Goal: Obtain resource: Obtain resource

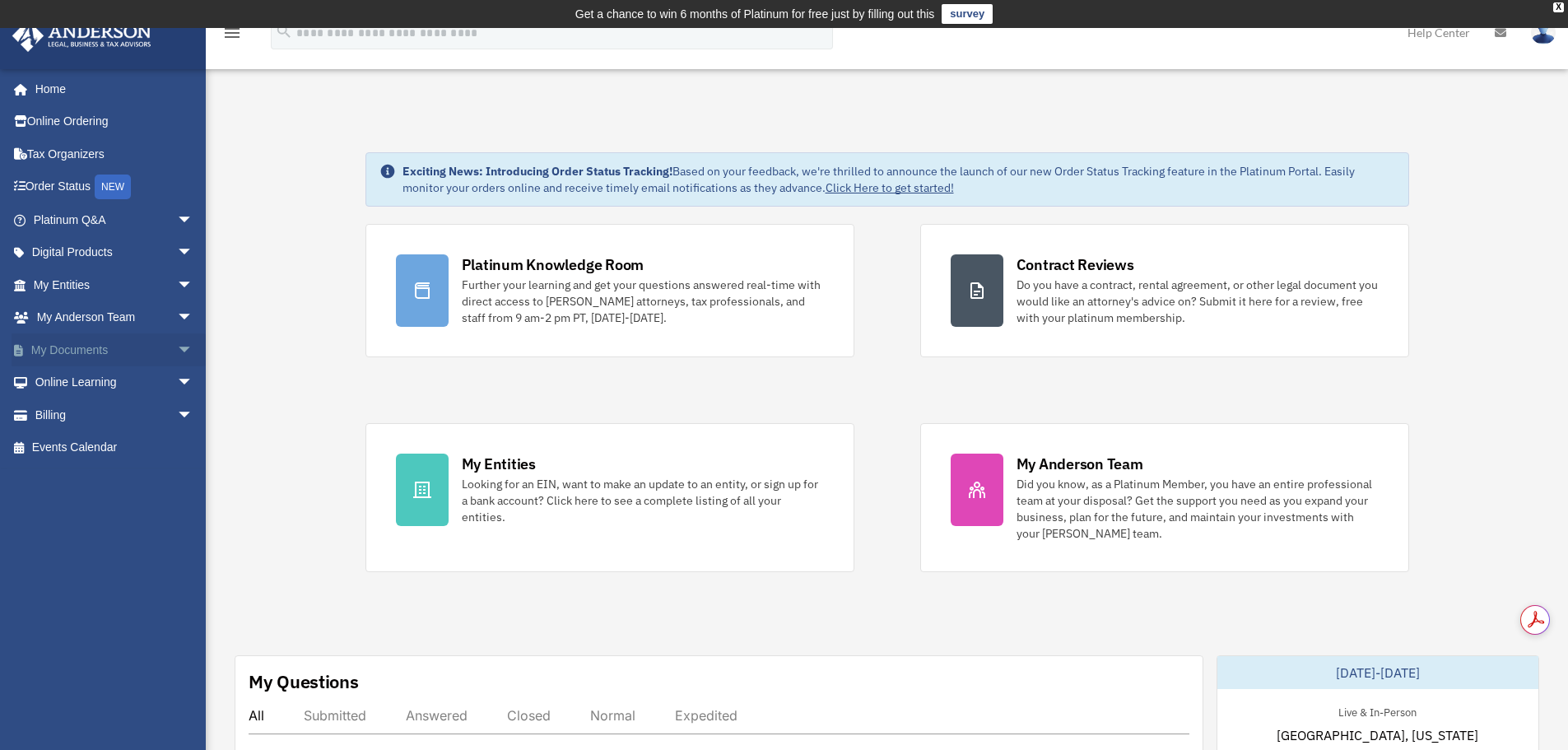
click at [177, 350] on span "arrow_drop_down" at bounding box center [193, 349] width 33 height 33
click at [115, 407] on link "Meeting Minutes" at bounding box center [121, 414] width 195 height 33
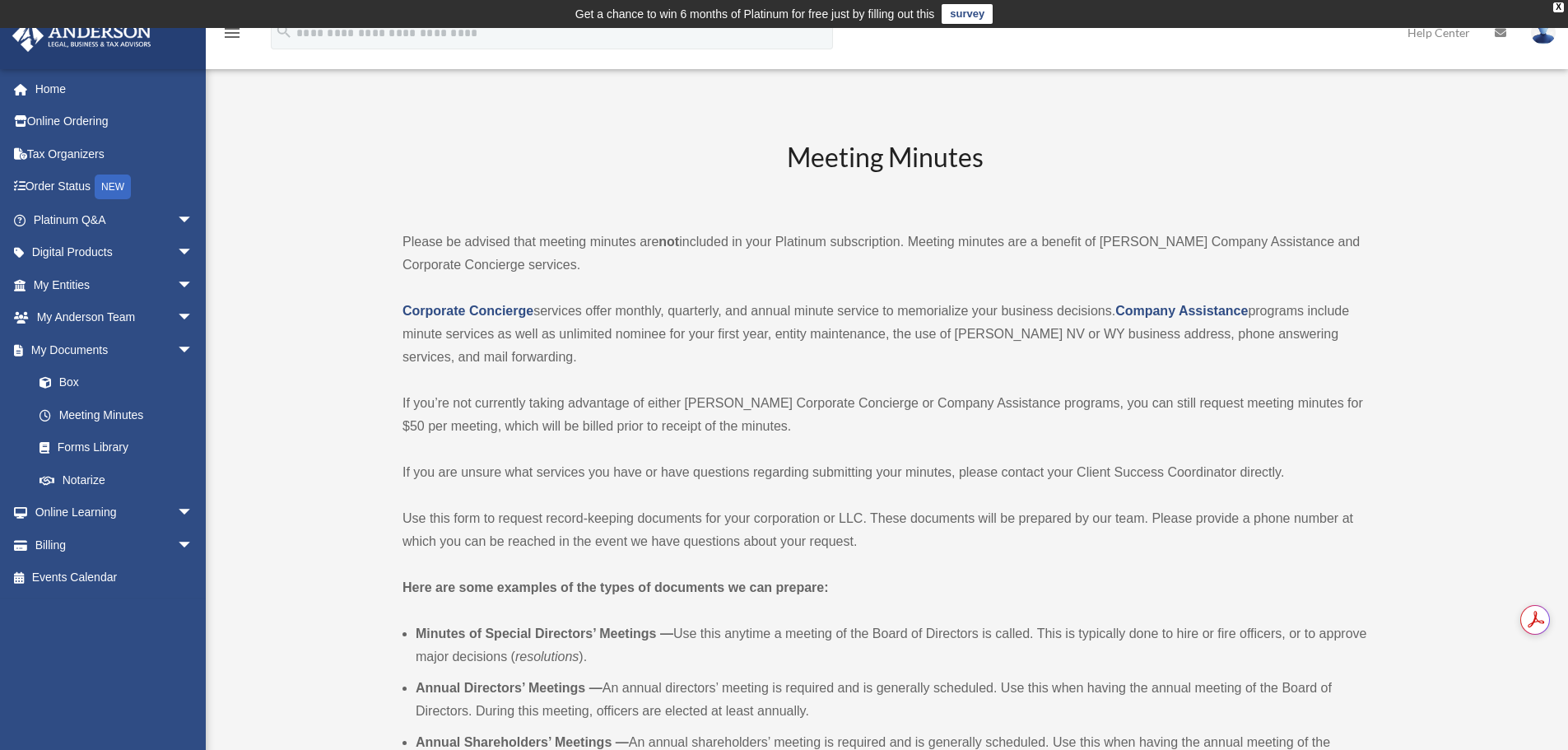
click at [711, 313] on p "Corporate Concierge services offer monthly, quarterly, and annual minute servic…" at bounding box center [885, 334] width 964 height 69
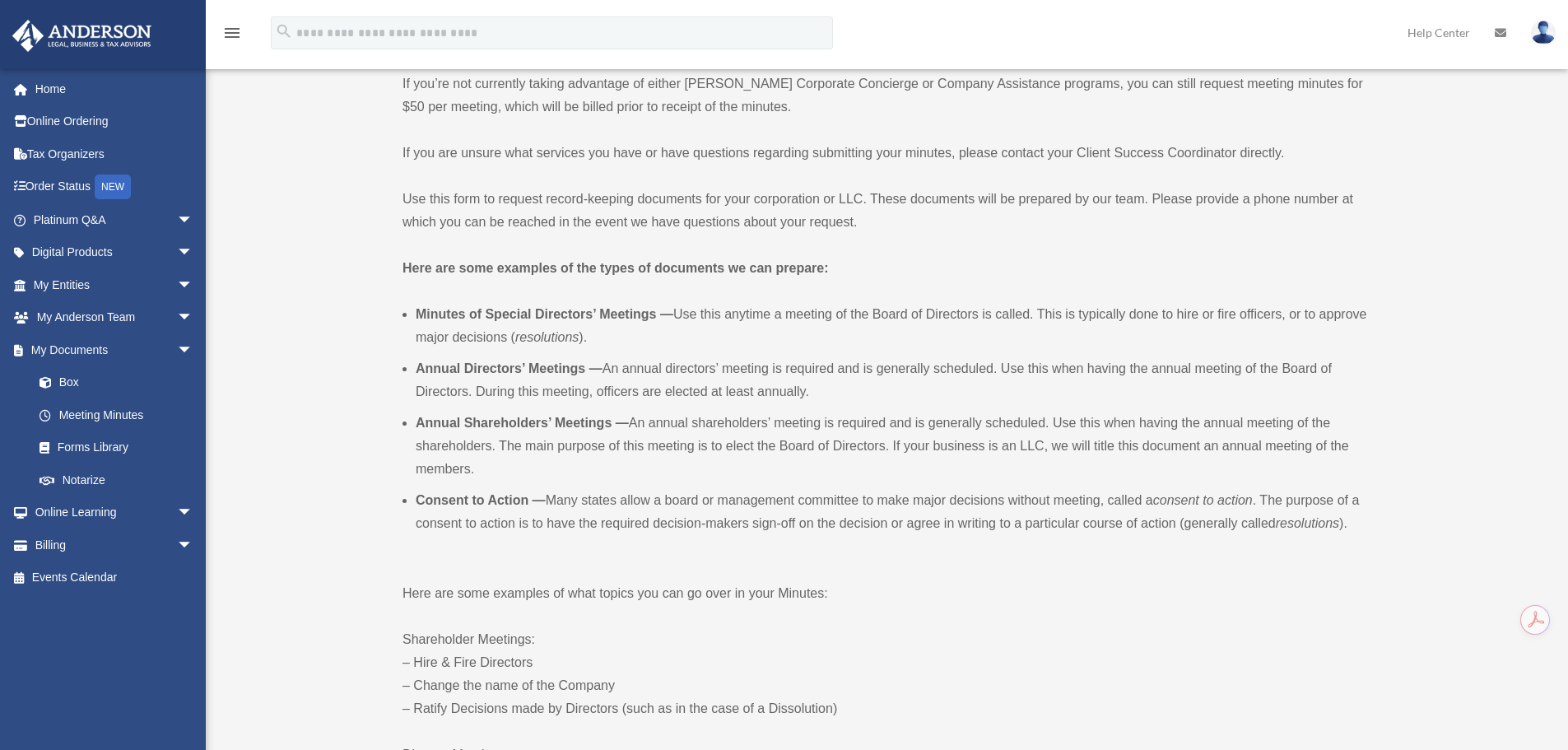
scroll to position [329, 0]
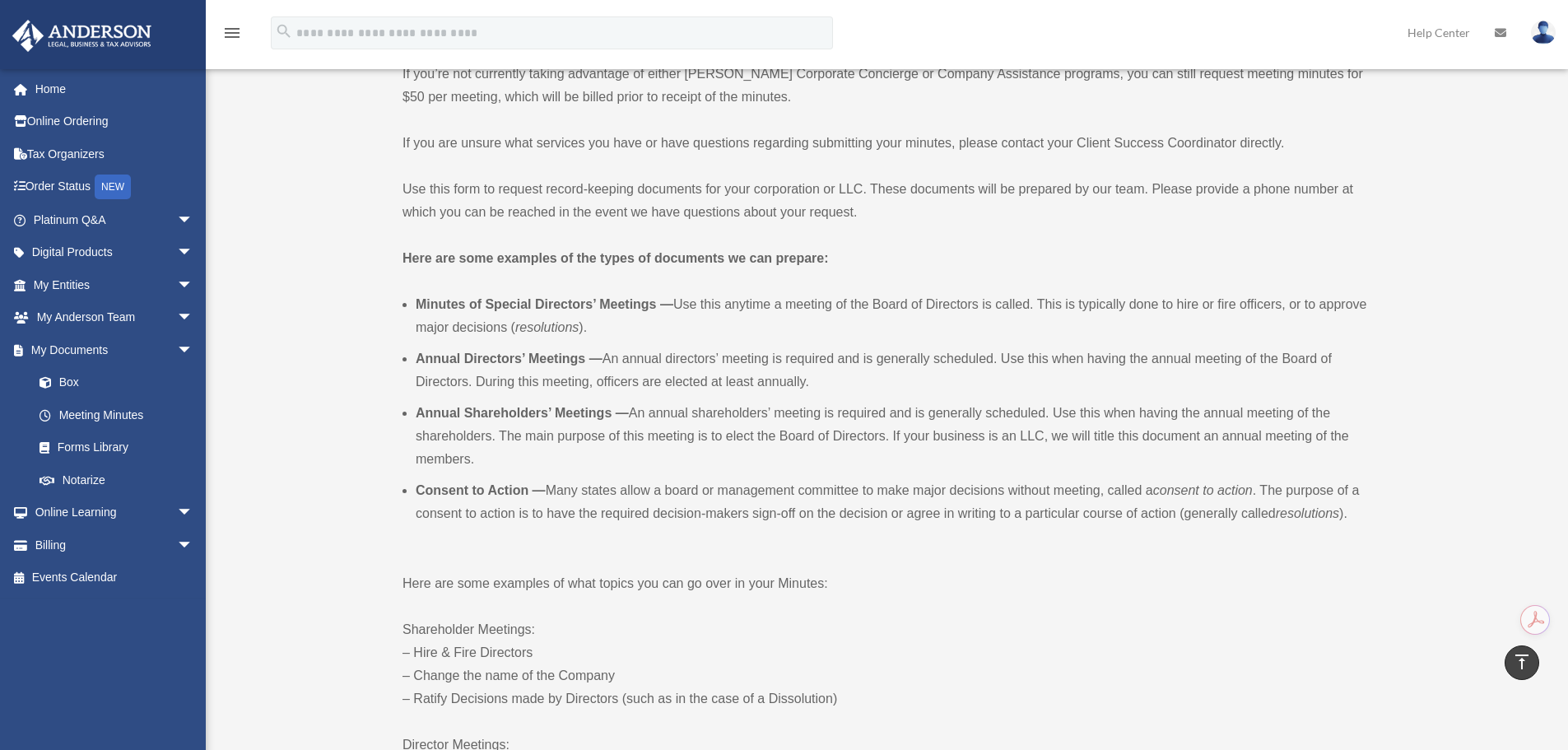
click at [690, 258] on strong "Here are some examples of the types of documents we can prepare:" at bounding box center [616, 257] width 427 height 14
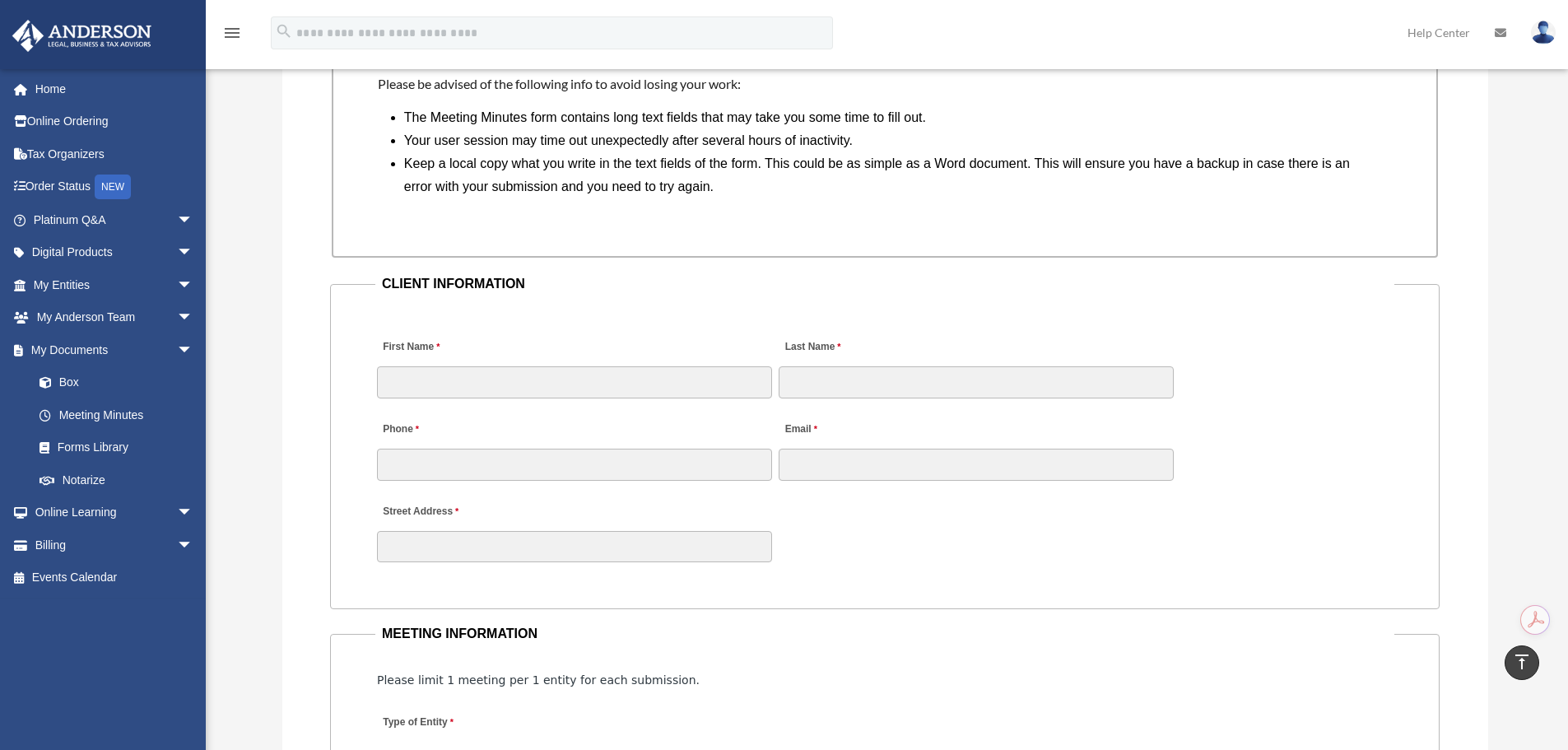
scroll to position [1482, 0]
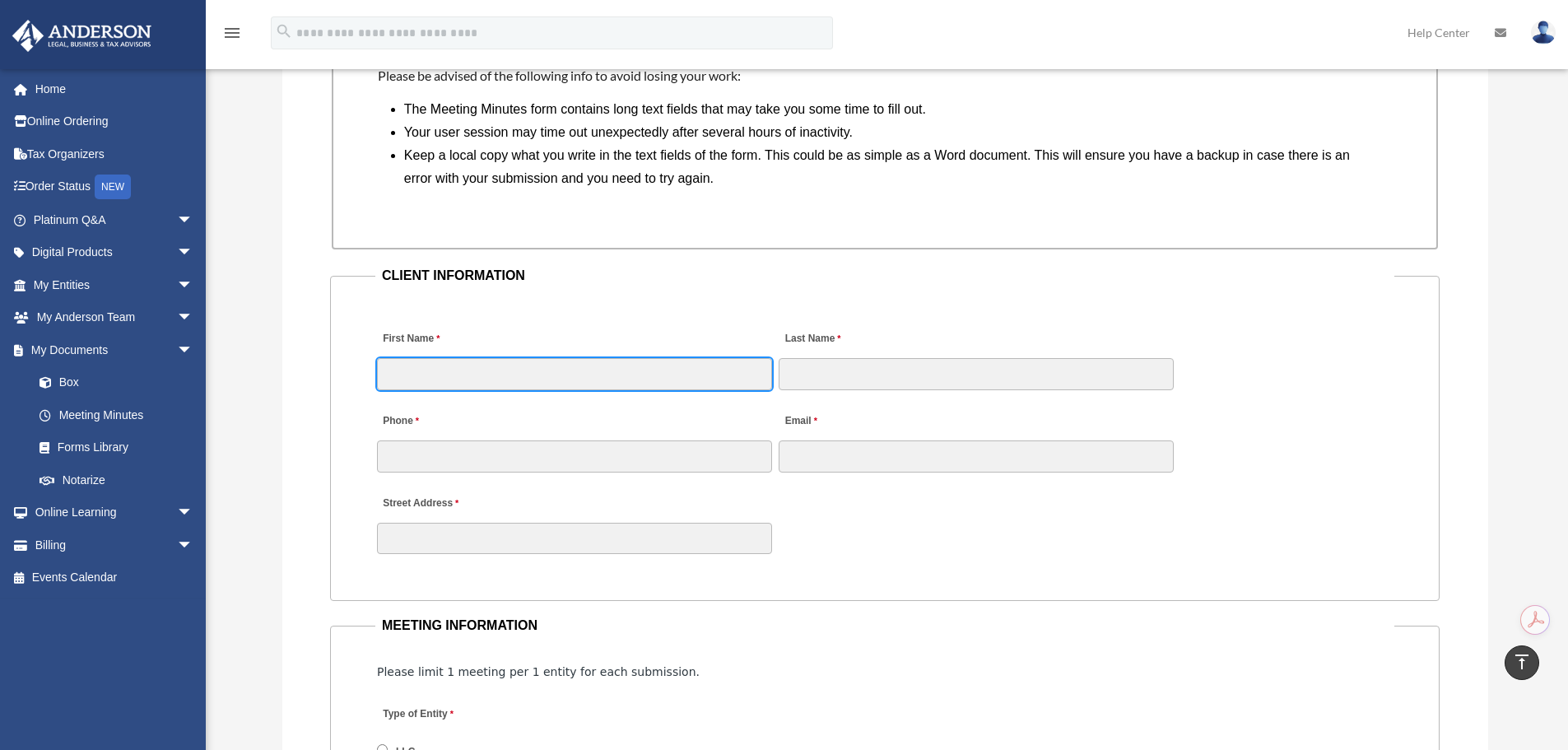
click at [497, 366] on input "First Name" at bounding box center [574, 373] width 395 height 32
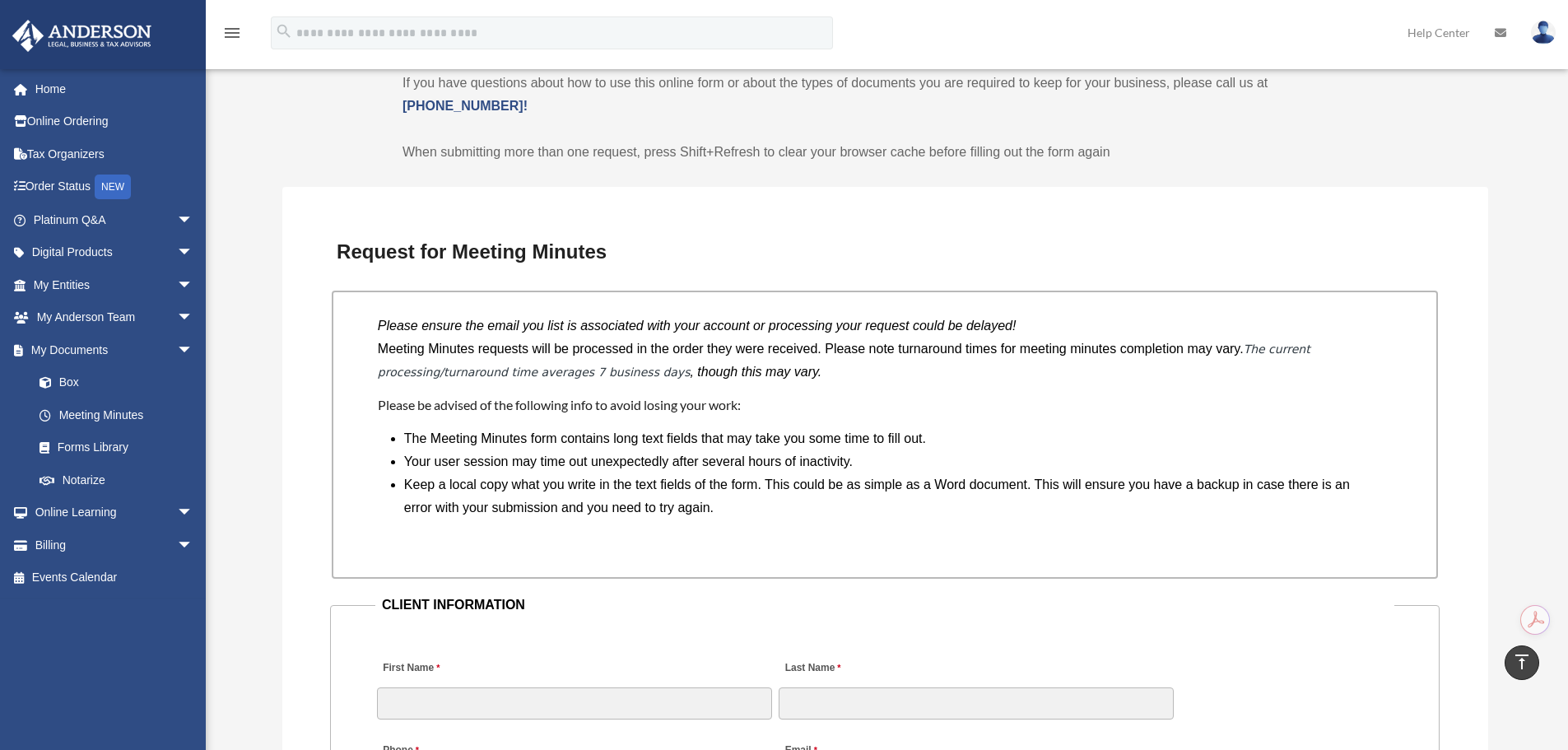
click at [479, 261] on h3 "Request for Meeting Minutes" at bounding box center [885, 252] width 1110 height 34
click at [96, 444] on link "Forms Library" at bounding box center [121, 448] width 195 height 33
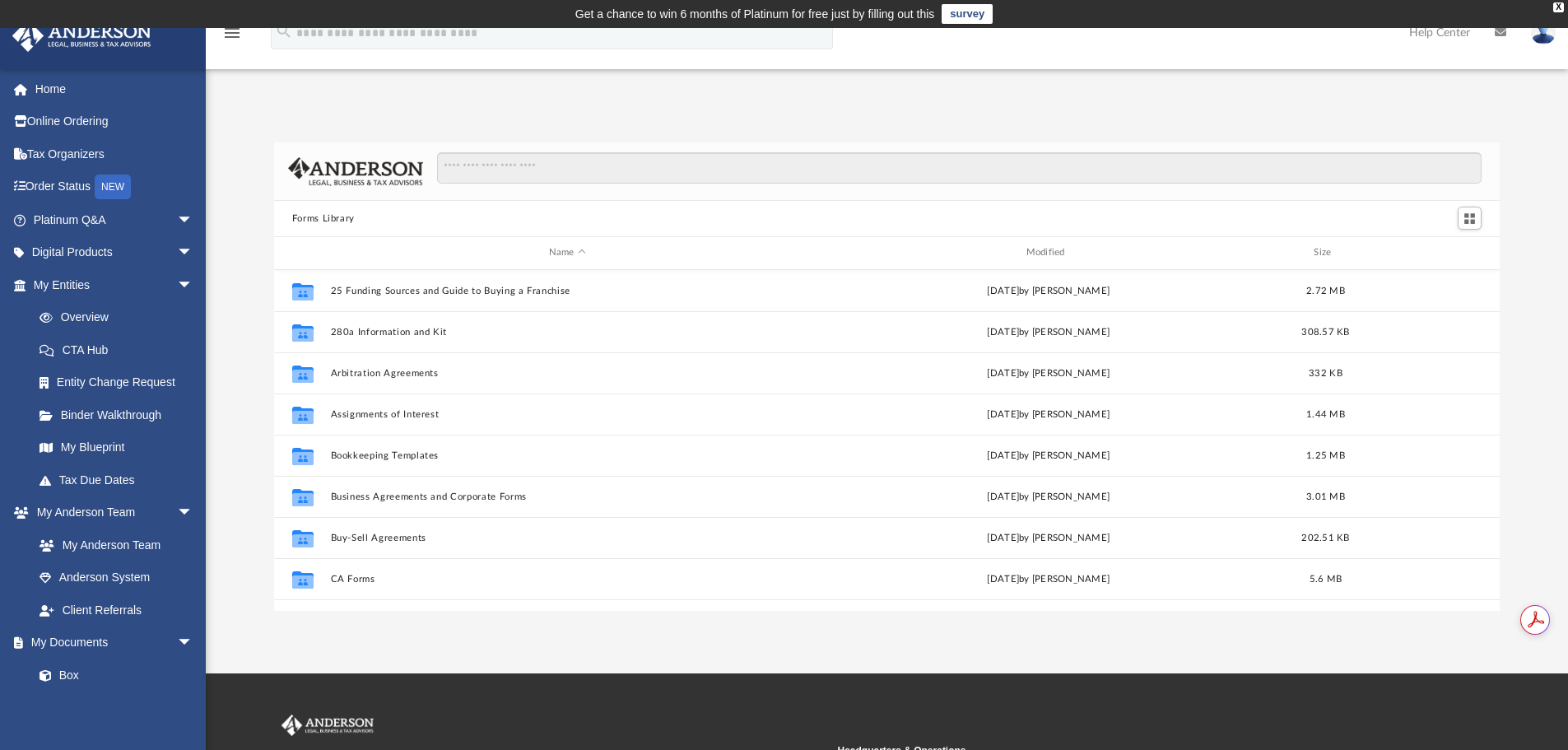
scroll to position [363, 1213]
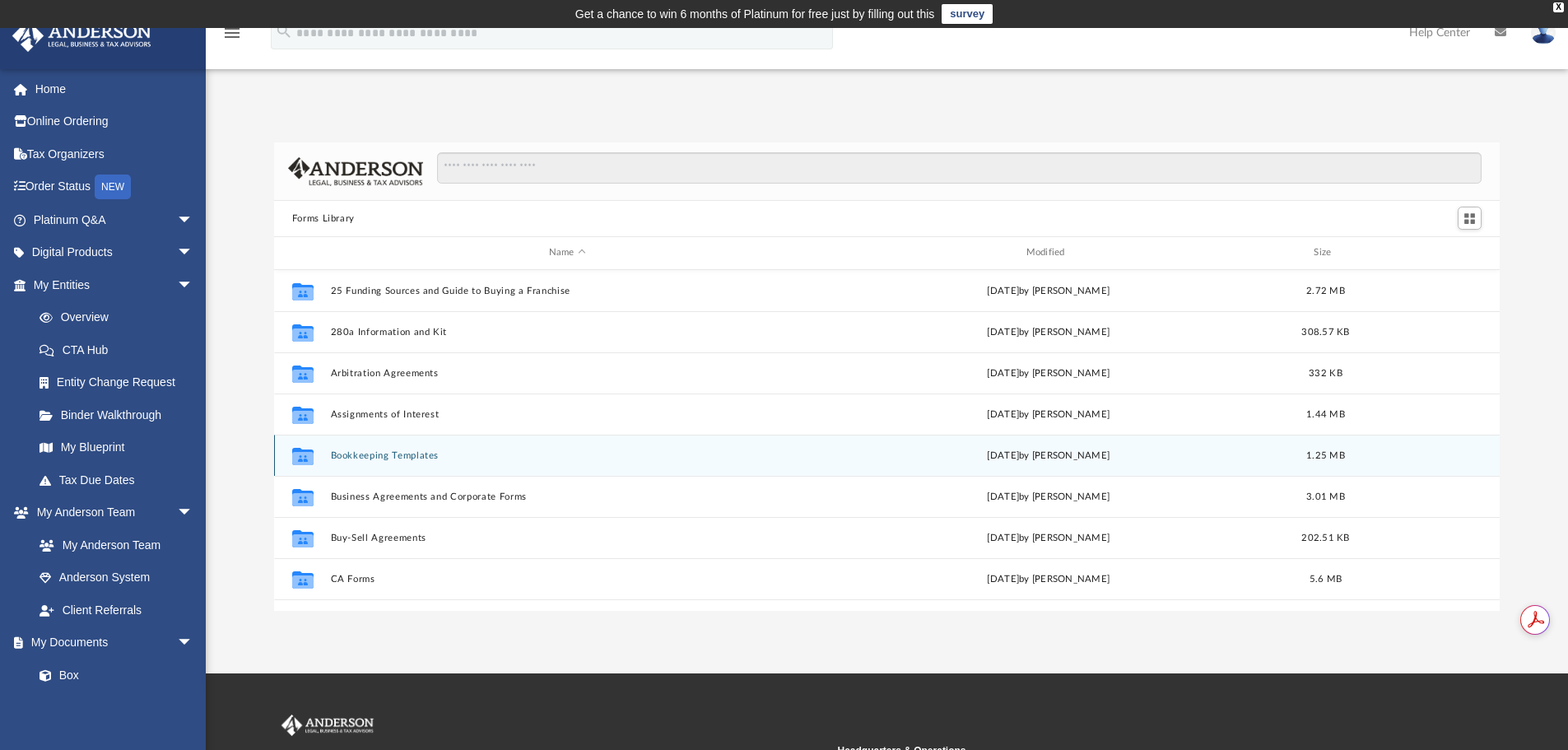
click at [422, 451] on button "Bookkeeping Templates" at bounding box center [567, 455] width 475 height 11
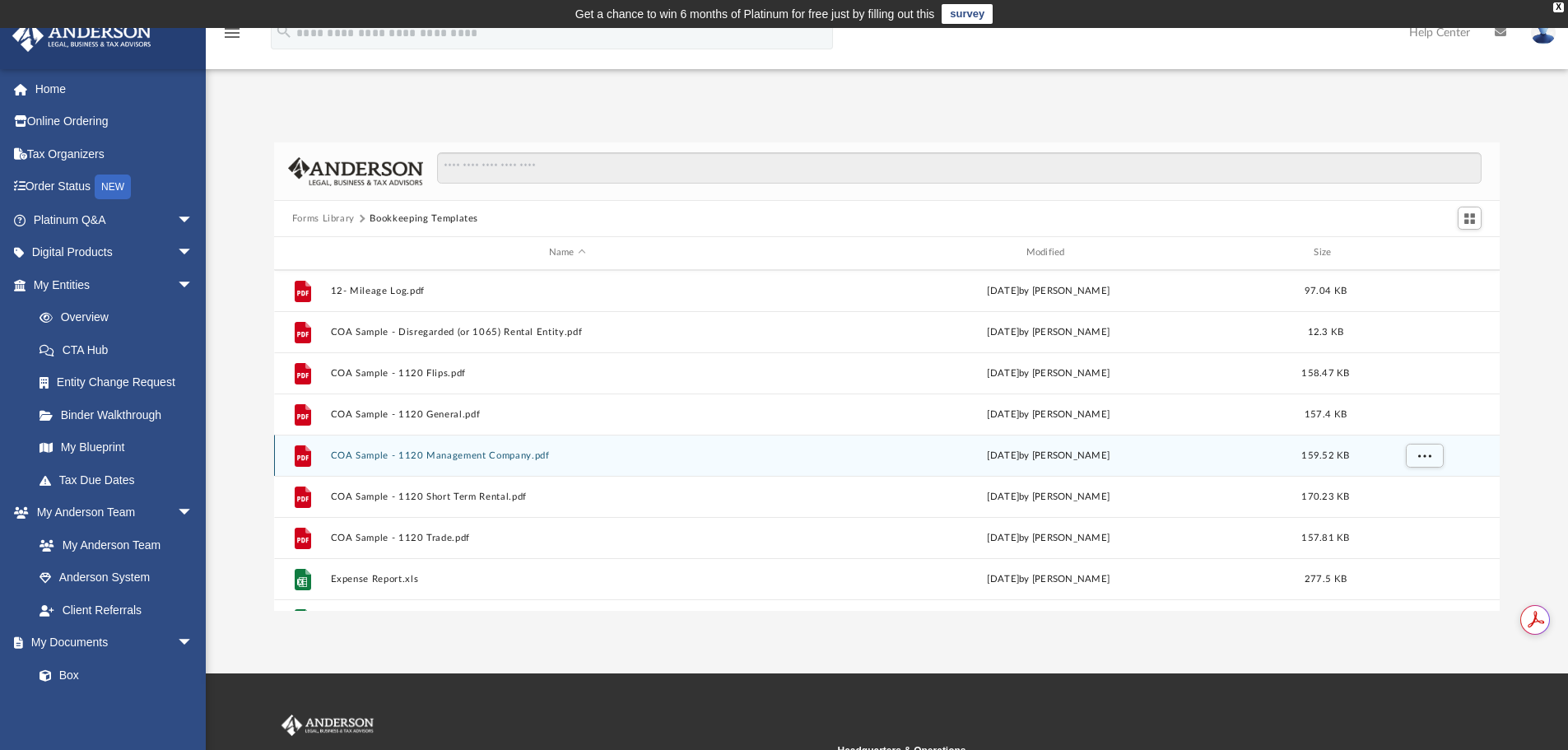
scroll to position [112, 0]
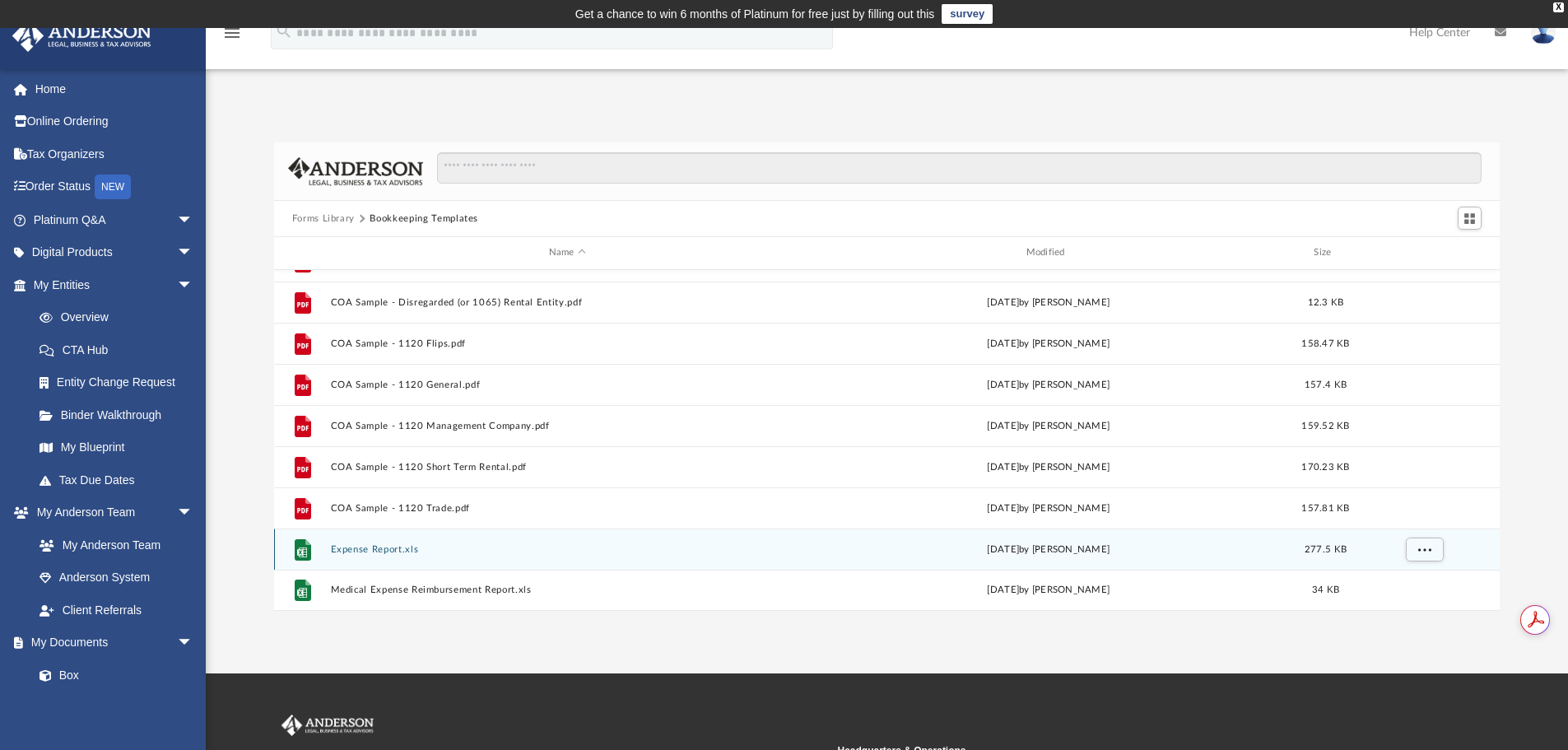
click at [387, 553] on button "Expense Report.xls" at bounding box center [567, 549] width 475 height 11
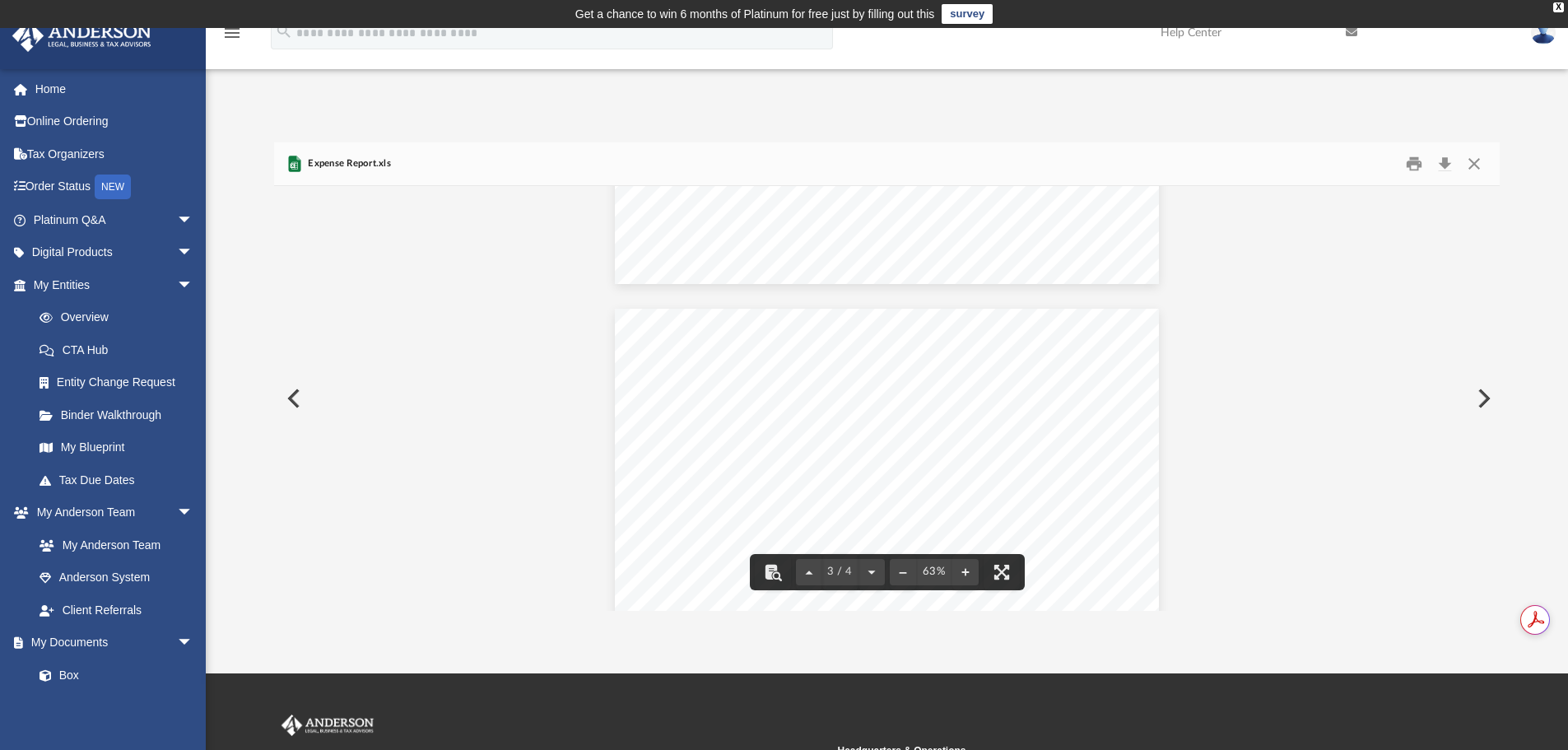
scroll to position [204, 0]
click at [1447, 163] on button "Download" at bounding box center [1444, 164] width 30 height 26
click at [293, 397] on button "Preview" at bounding box center [292, 398] width 36 height 46
click at [1473, 165] on button "Close" at bounding box center [1473, 164] width 30 height 26
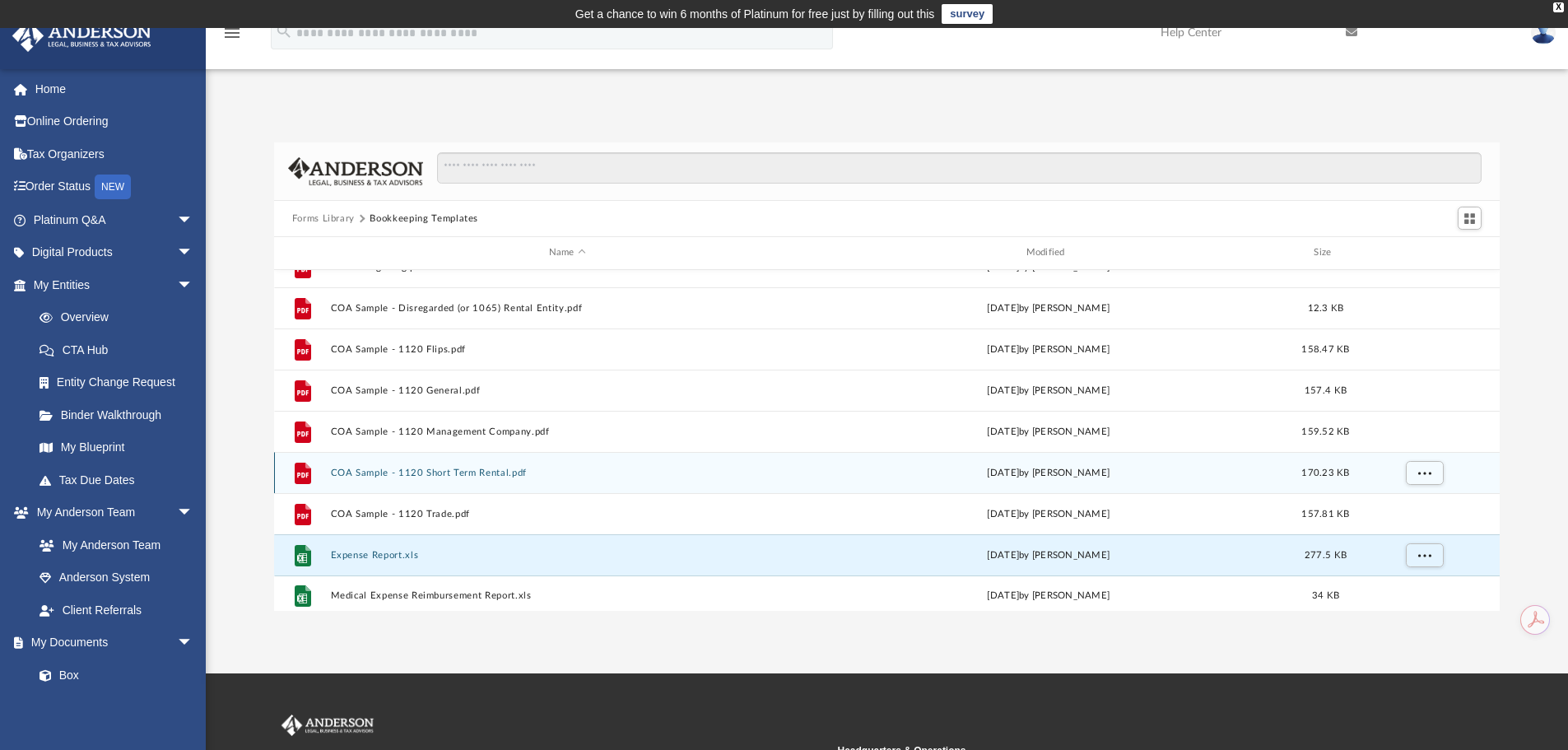
scroll to position [112, 0]
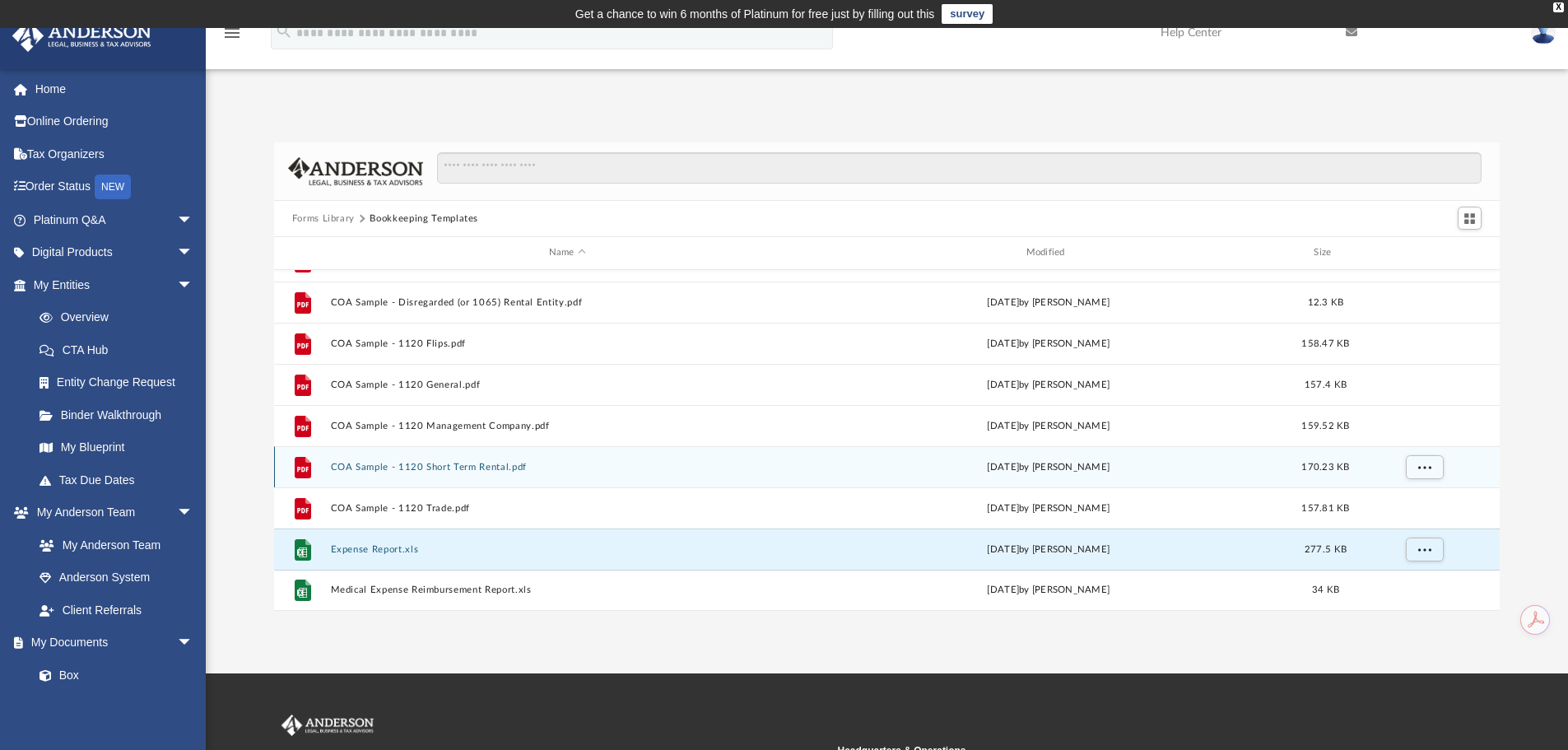
click at [460, 466] on button "COA Sample - 1120 Short Term Rental.pdf" at bounding box center [567, 467] width 475 height 11
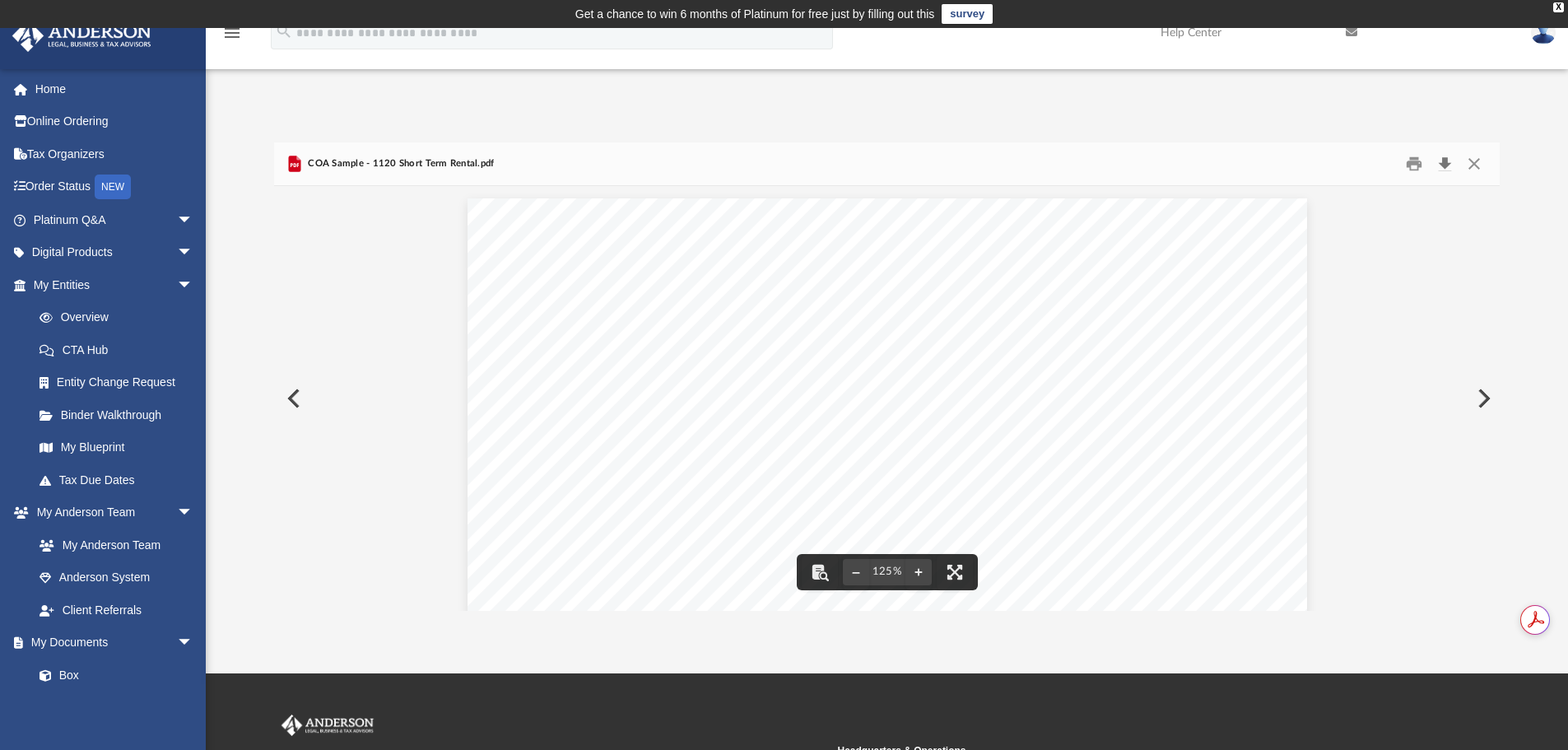
click at [1447, 160] on button "Download" at bounding box center [1444, 164] width 30 height 26
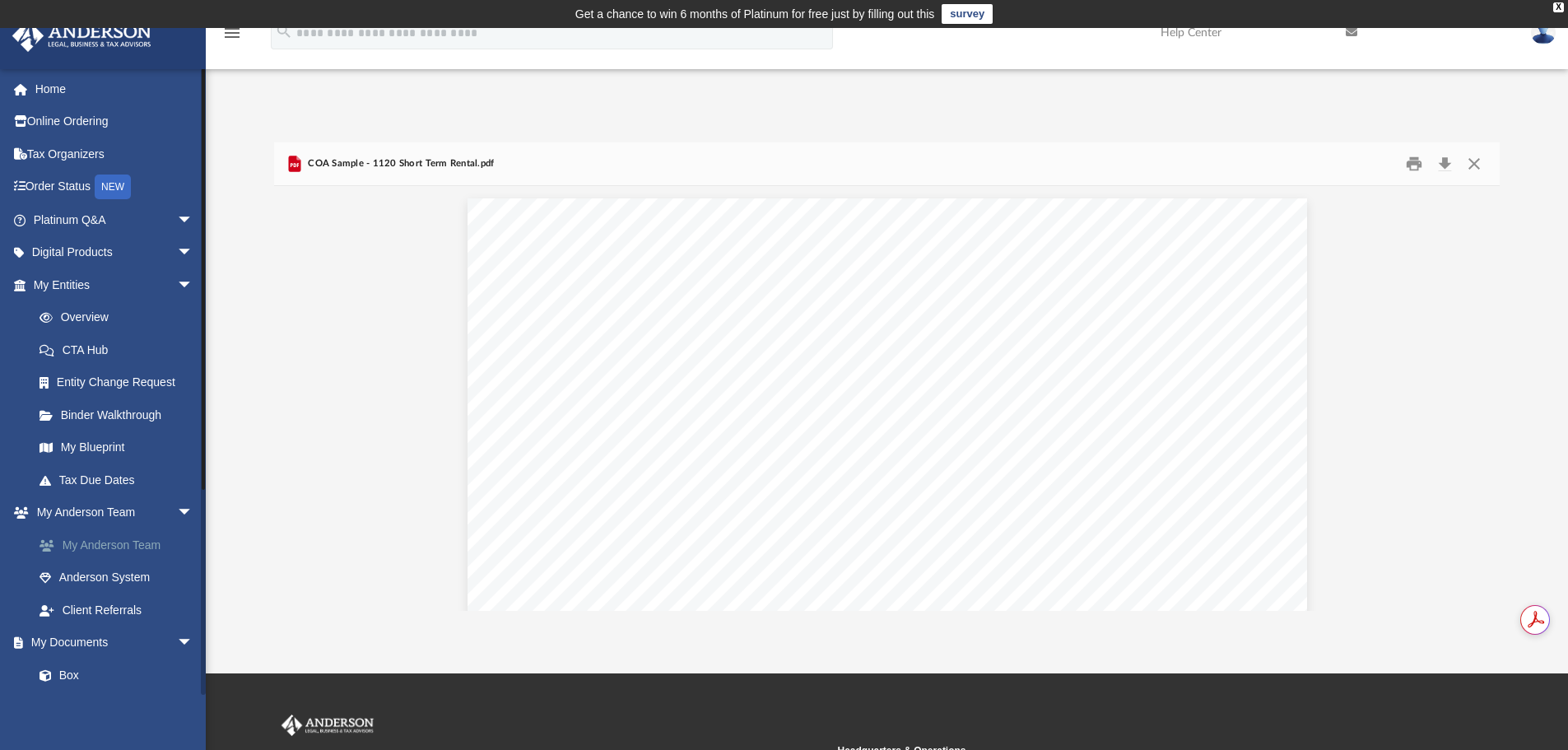
click at [95, 546] on link "My Anderson Team" at bounding box center [121, 544] width 195 height 33
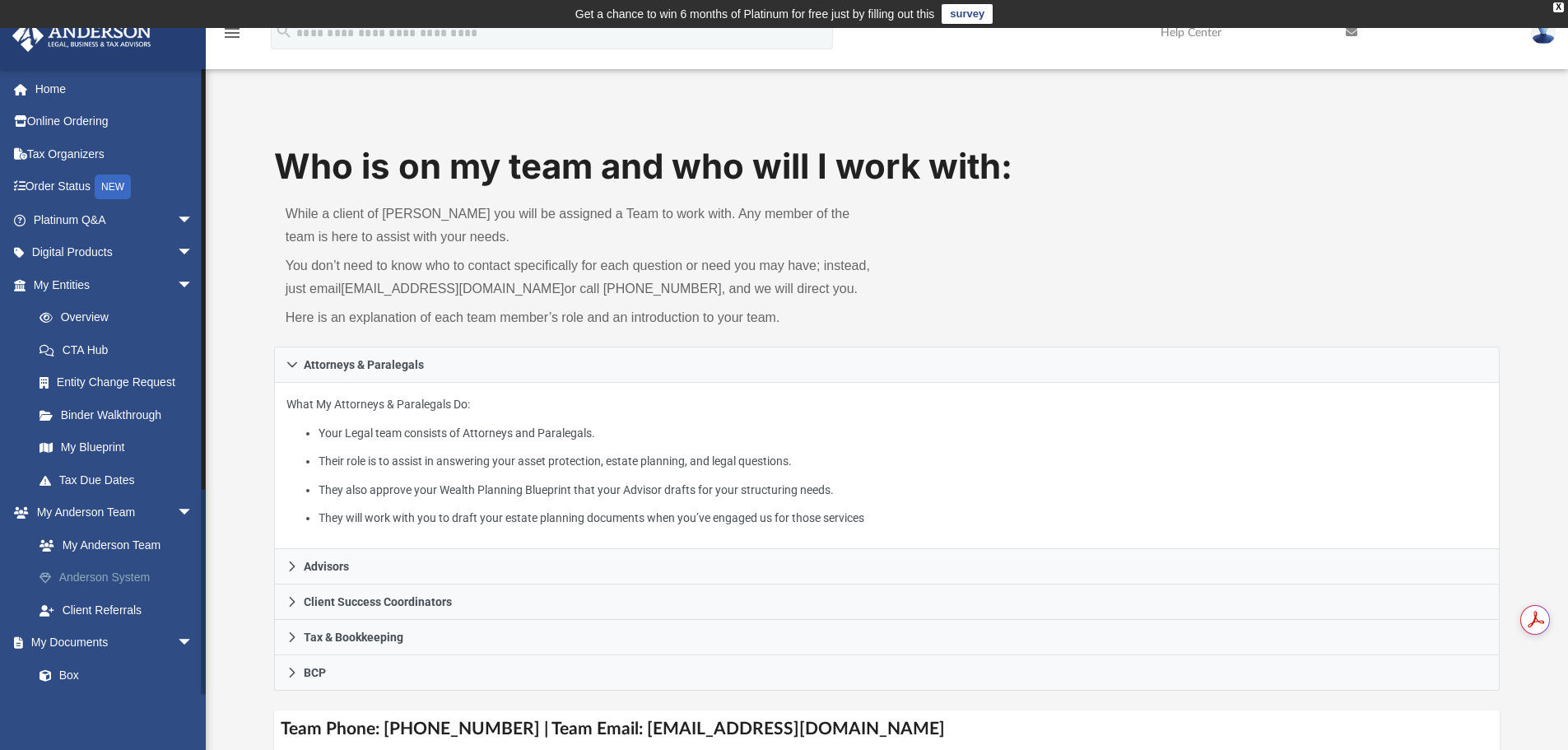
click at [102, 578] on link "Anderson System" at bounding box center [121, 578] width 195 height 33
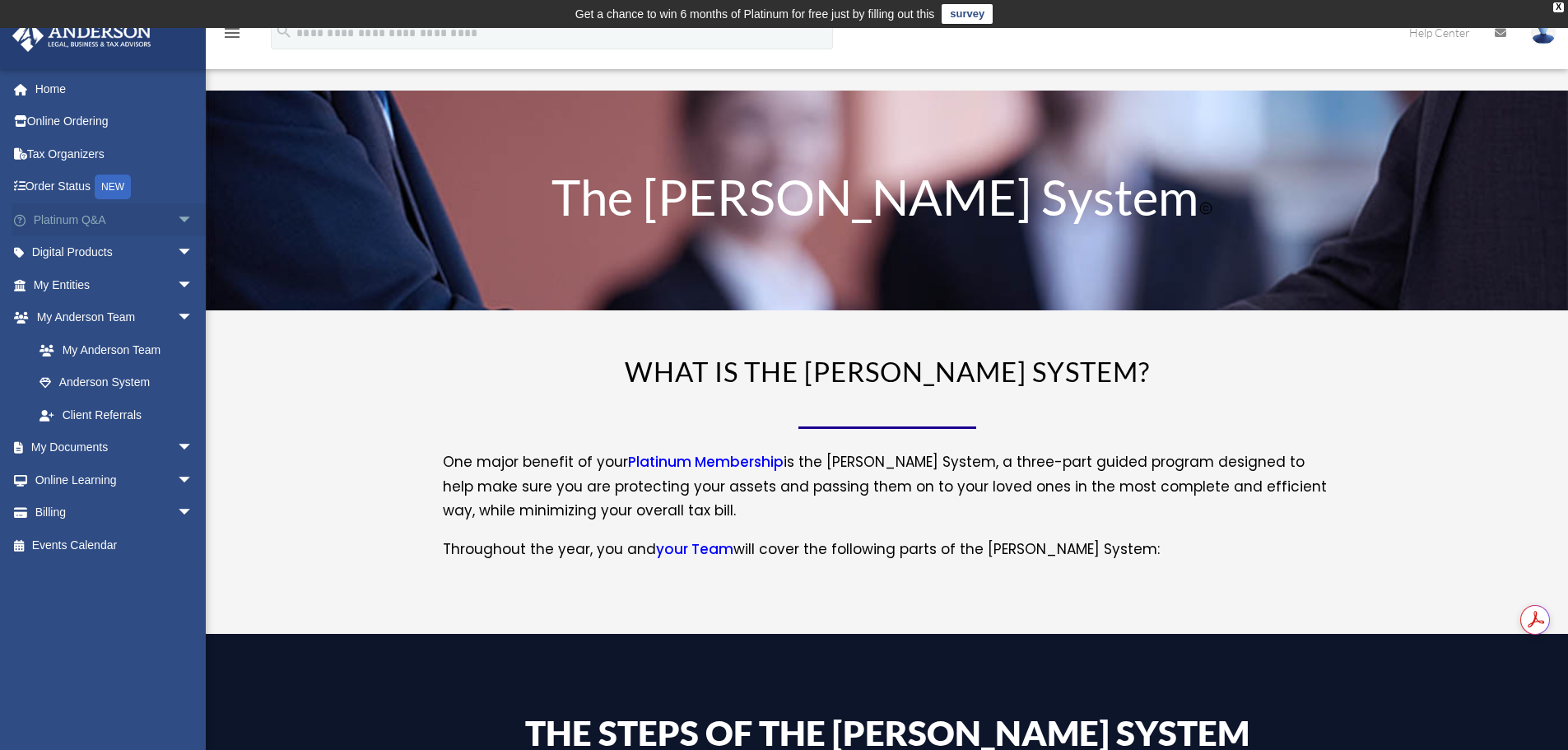
click at [177, 219] on span "arrow_drop_down" at bounding box center [193, 220] width 33 height 33
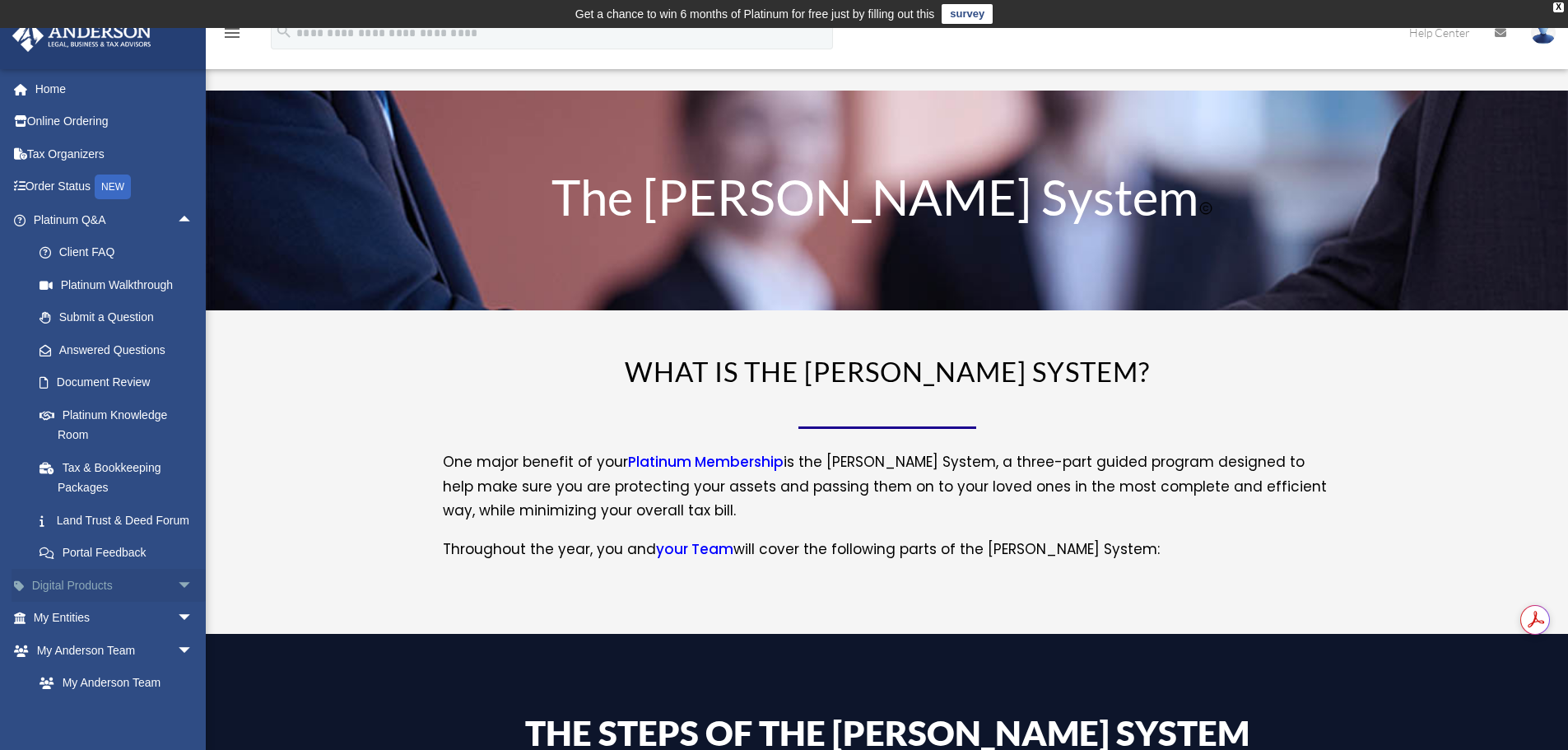
click at [177, 602] on span "arrow_drop_down" at bounding box center [193, 585] width 33 height 33
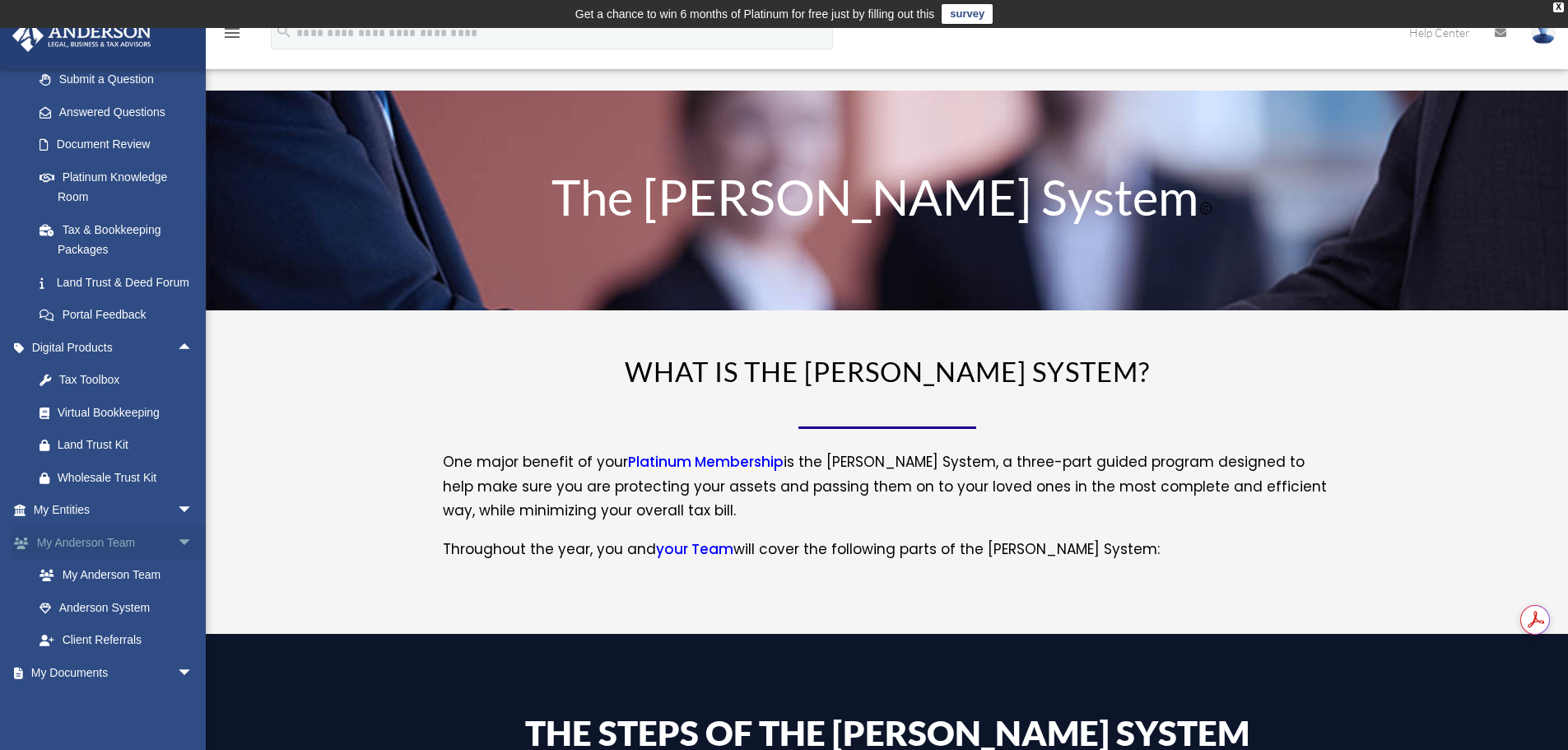
scroll to position [329, 0]
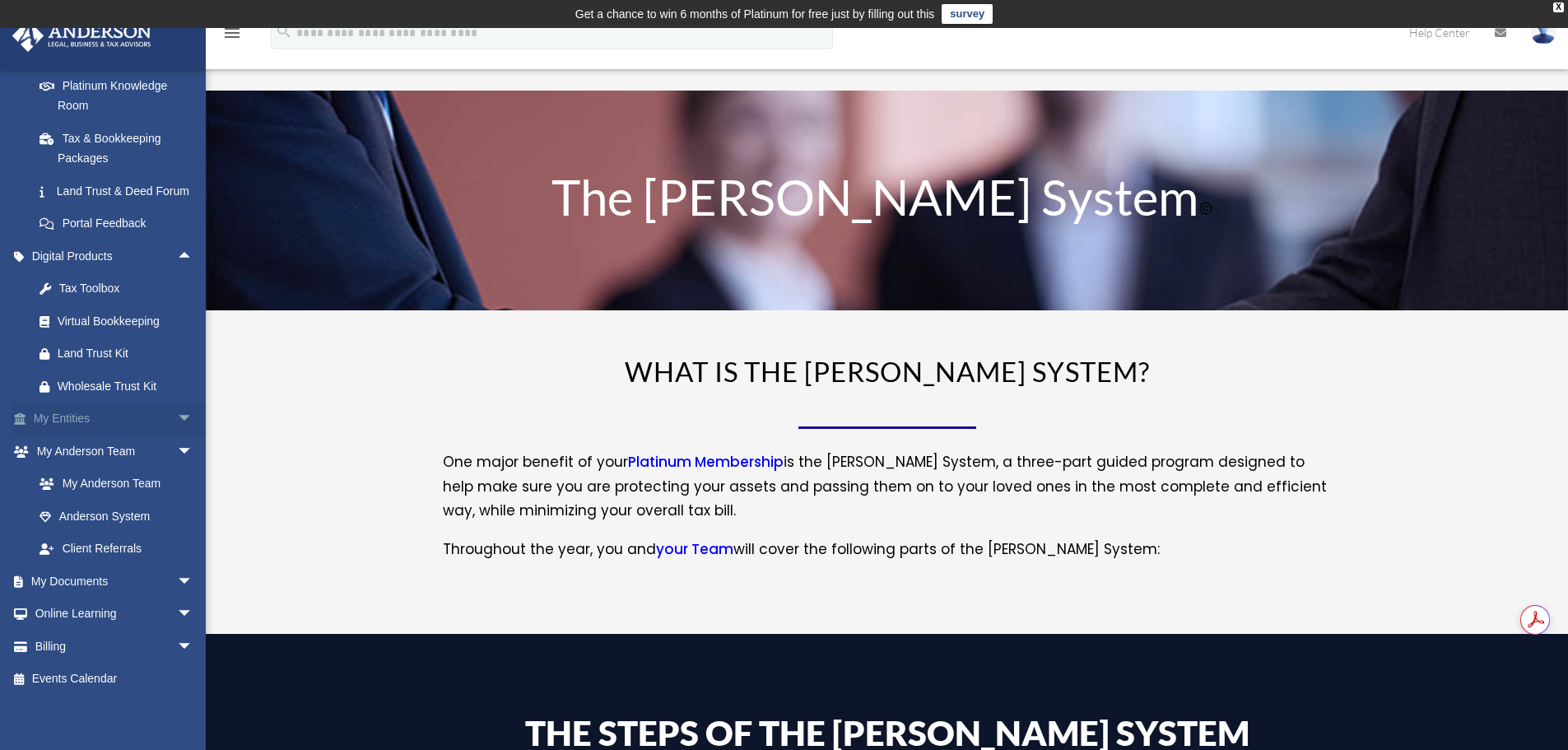
click at [177, 434] on span "arrow_drop_down" at bounding box center [193, 419] width 33 height 33
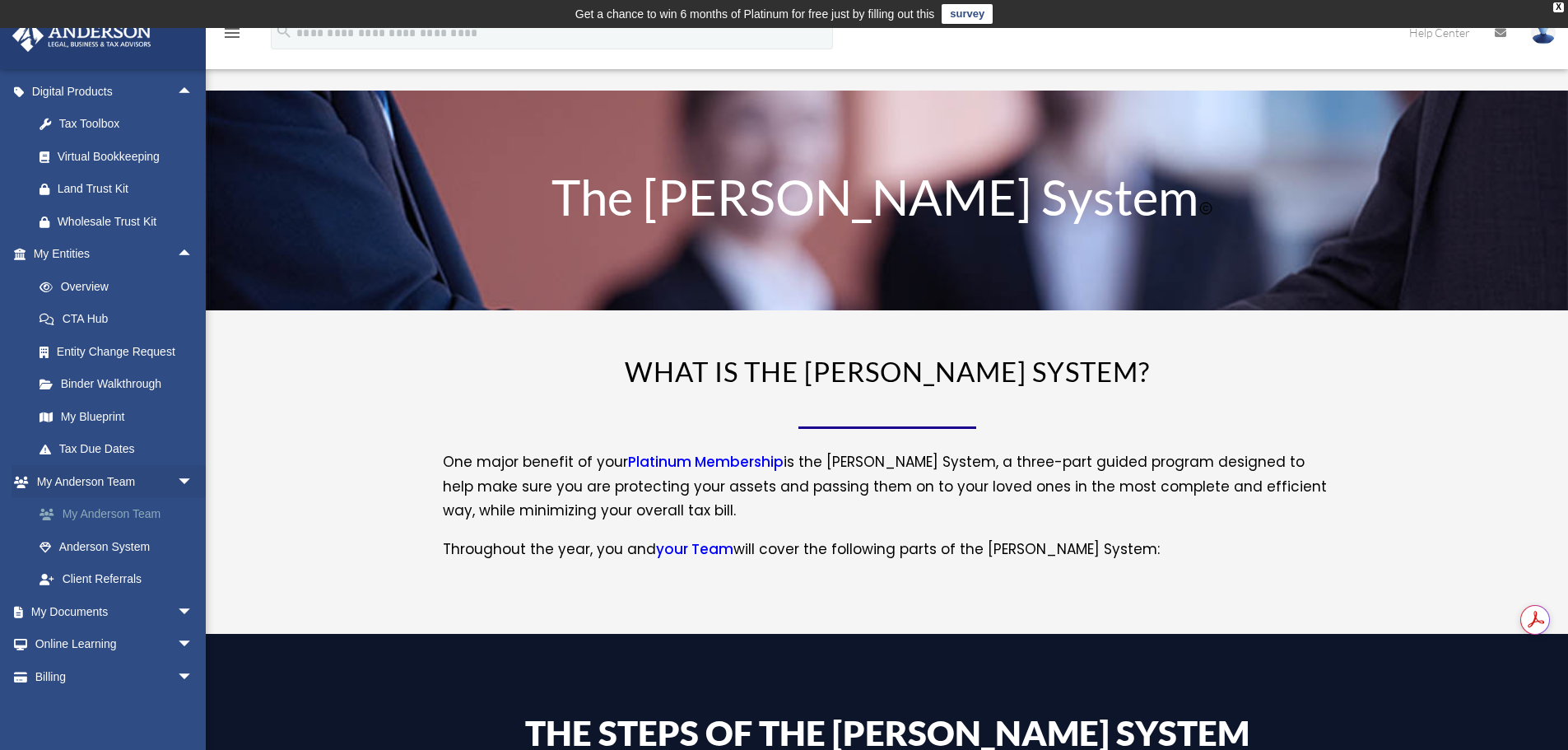
scroll to position [549, 0]
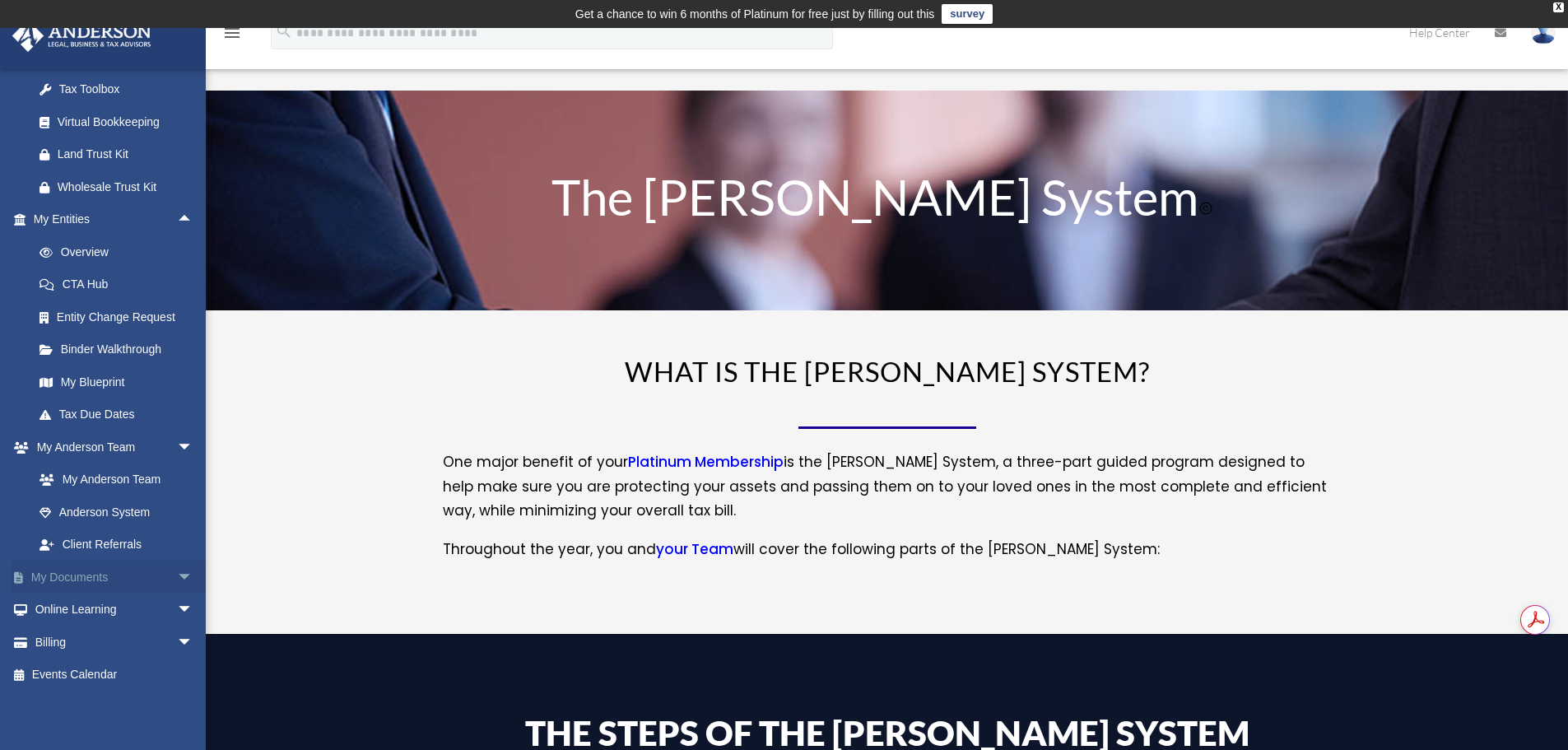
click at [177, 576] on span "arrow_drop_down" at bounding box center [193, 577] width 33 height 33
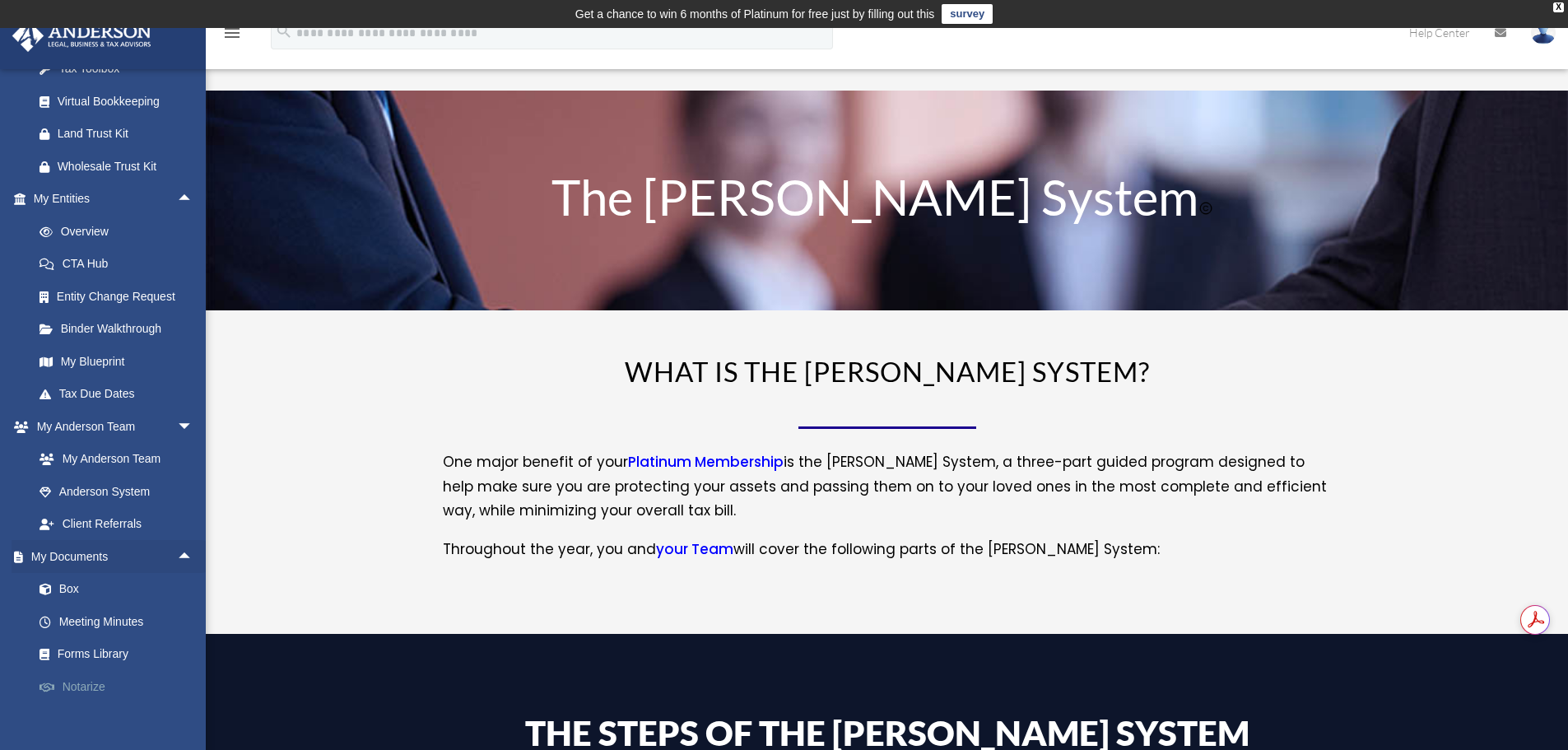
scroll to position [679, 0]
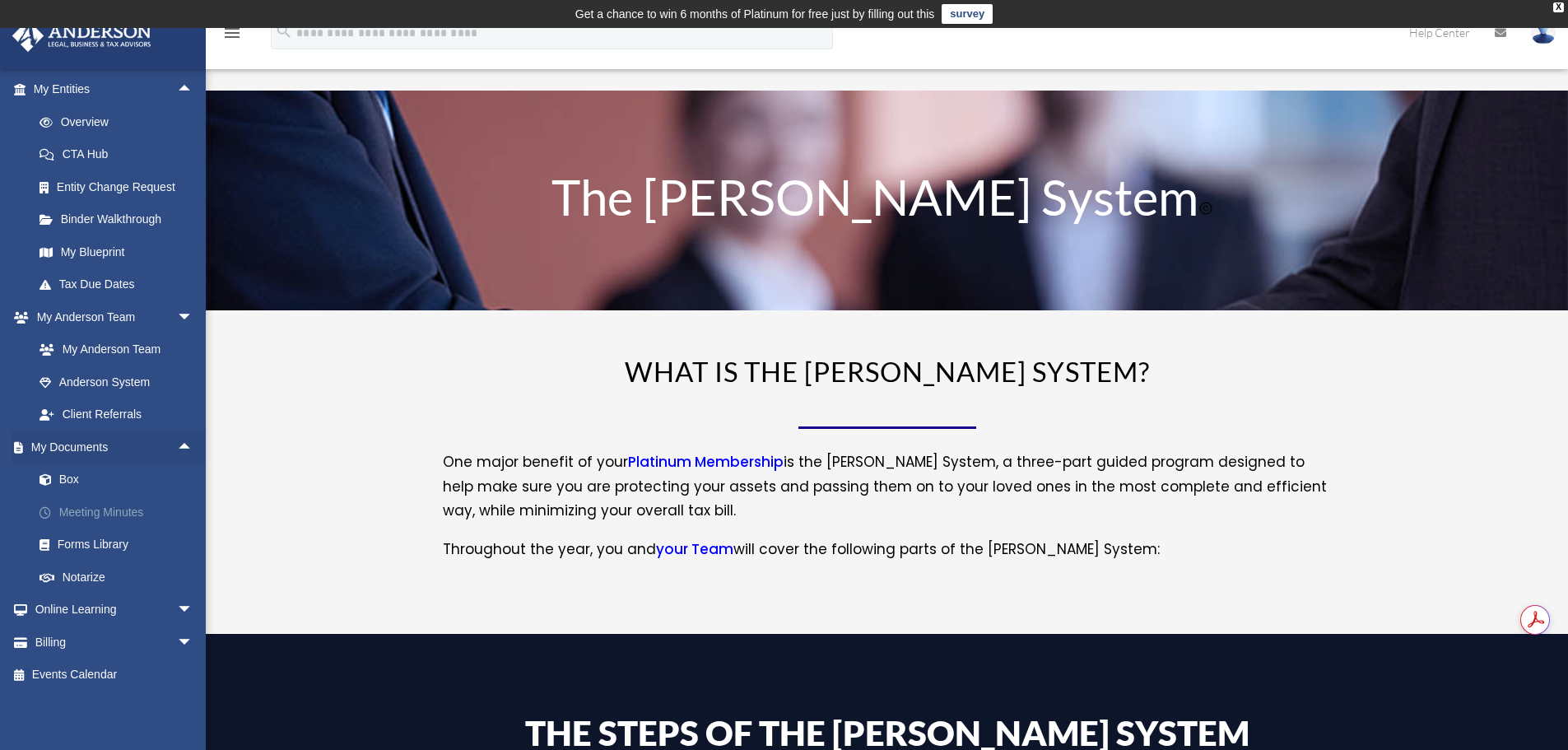
click at [102, 513] on link "Meeting Minutes" at bounding box center [121, 512] width 195 height 33
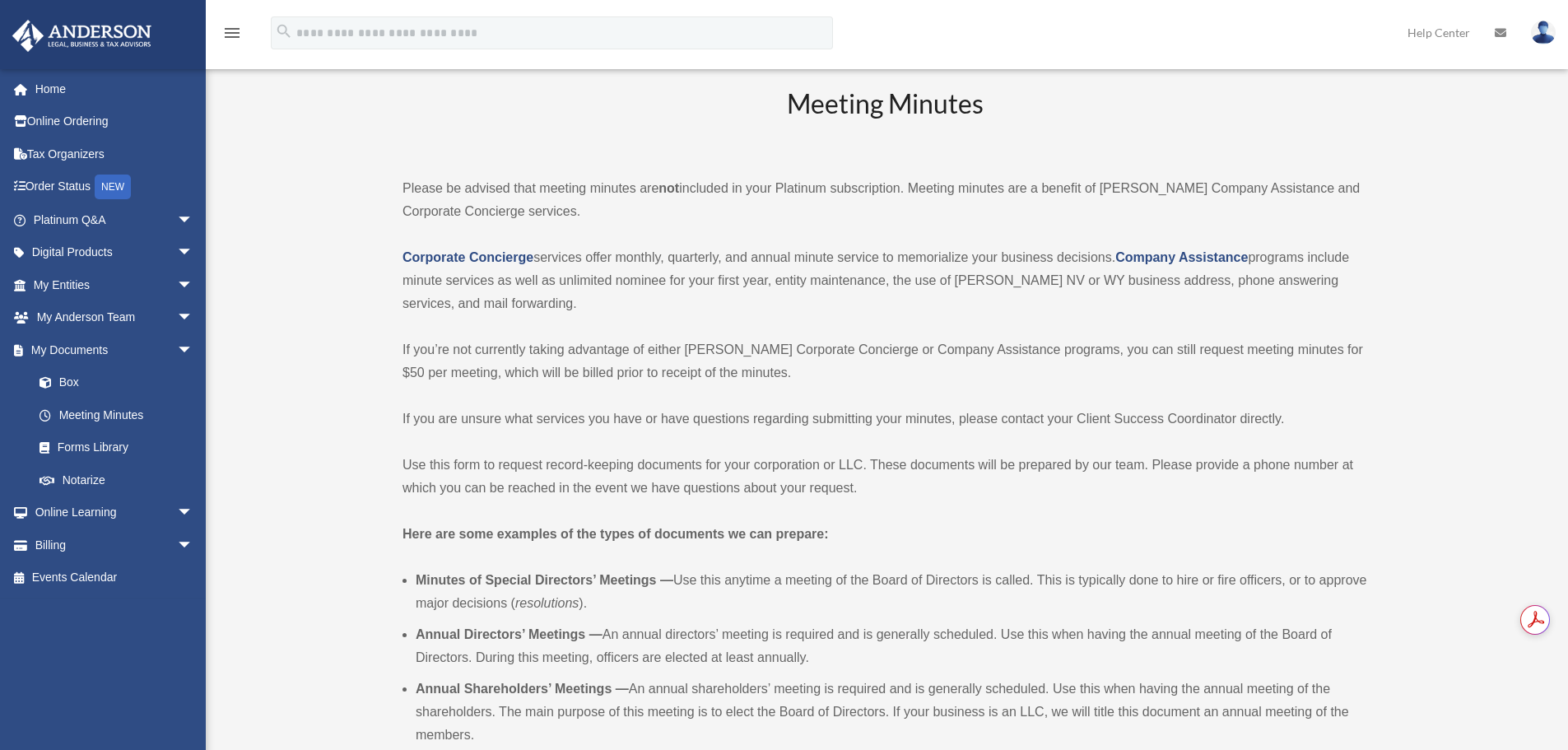
scroll to position [82, 0]
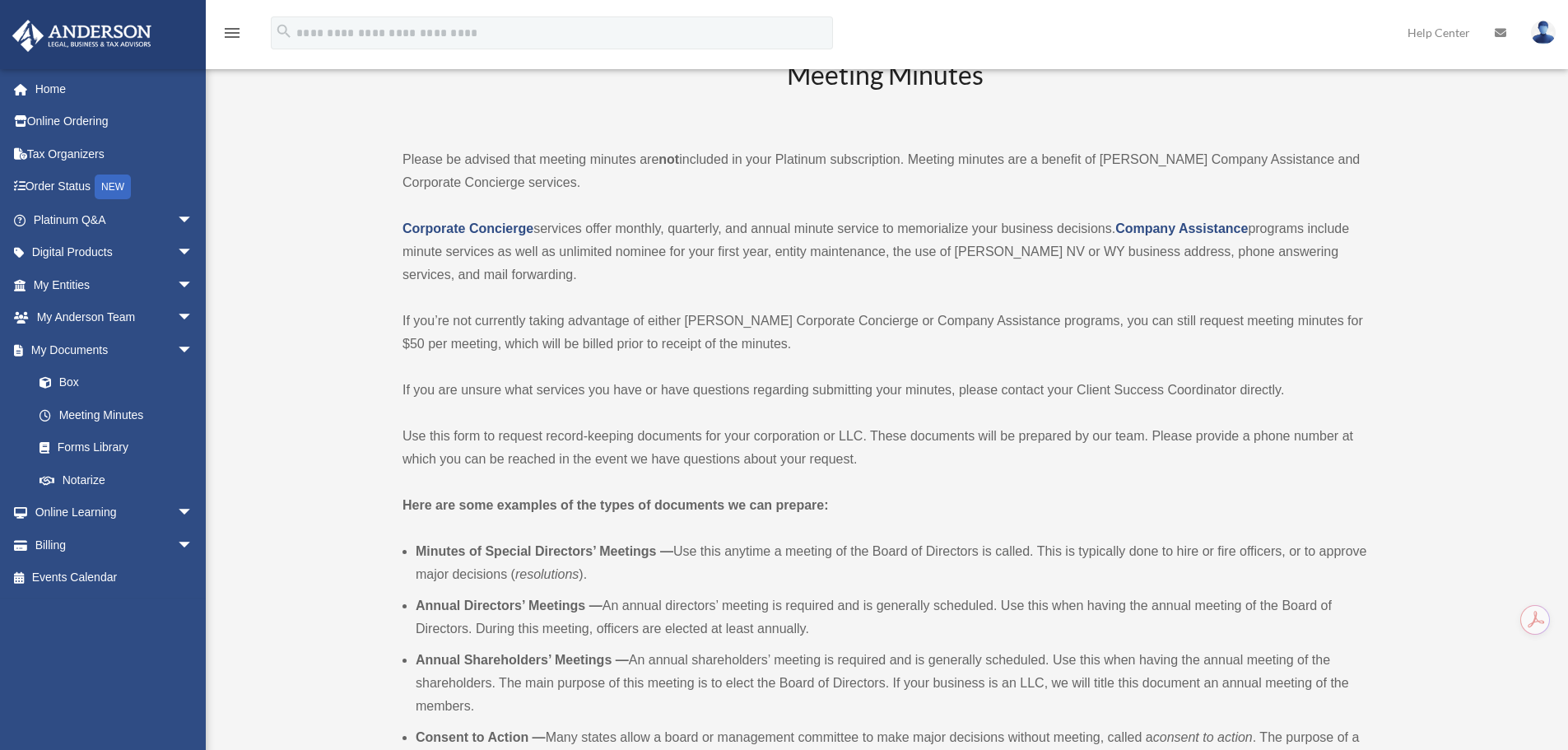
click at [595, 351] on p "If you’re not currently taking advantage of either Anderson’s Corporate Concier…" at bounding box center [885, 332] width 964 height 46
click at [792, 344] on p "If you’re not currently taking advantage of either Anderson’s Corporate Concier…" at bounding box center [885, 332] width 964 height 46
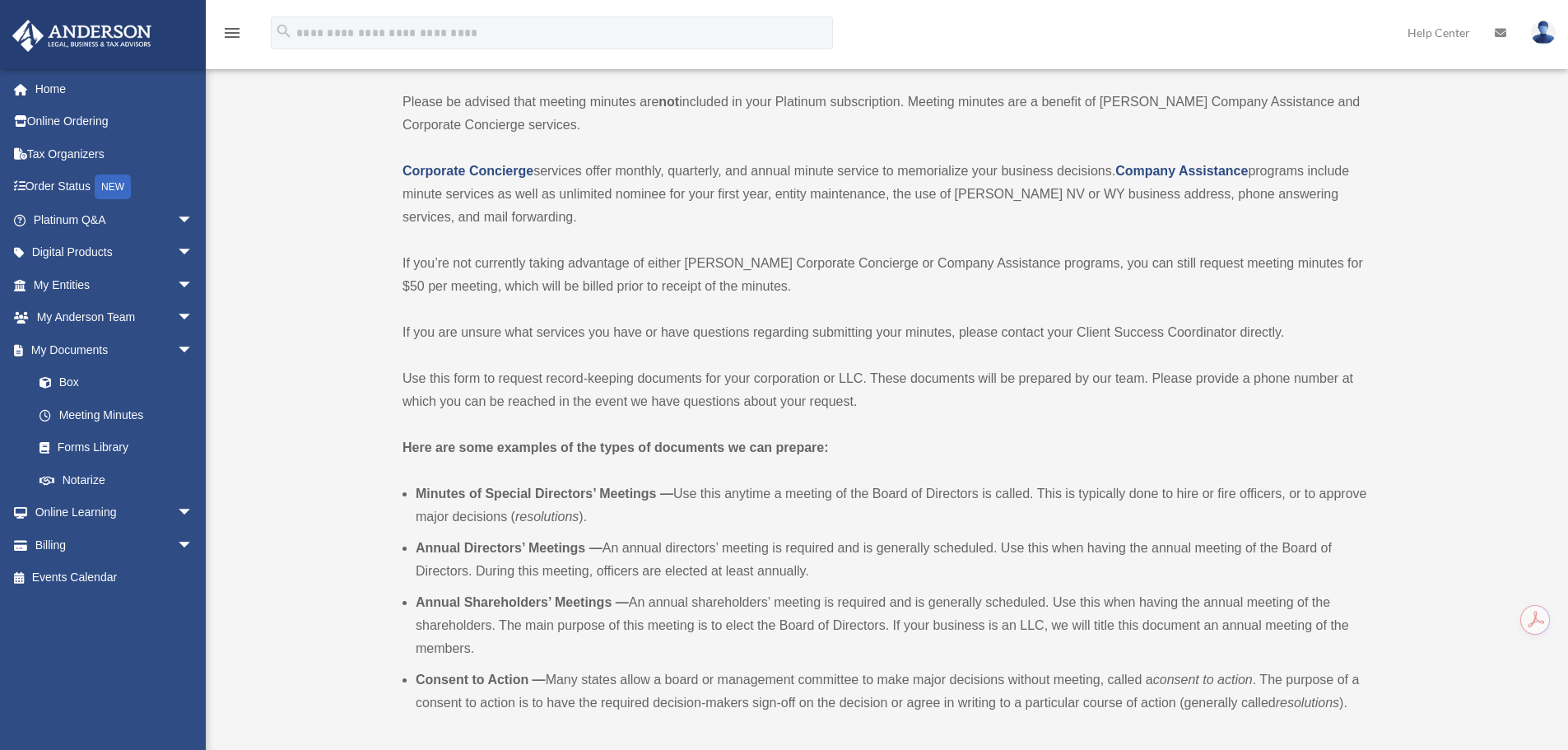
scroll to position [165, 0]
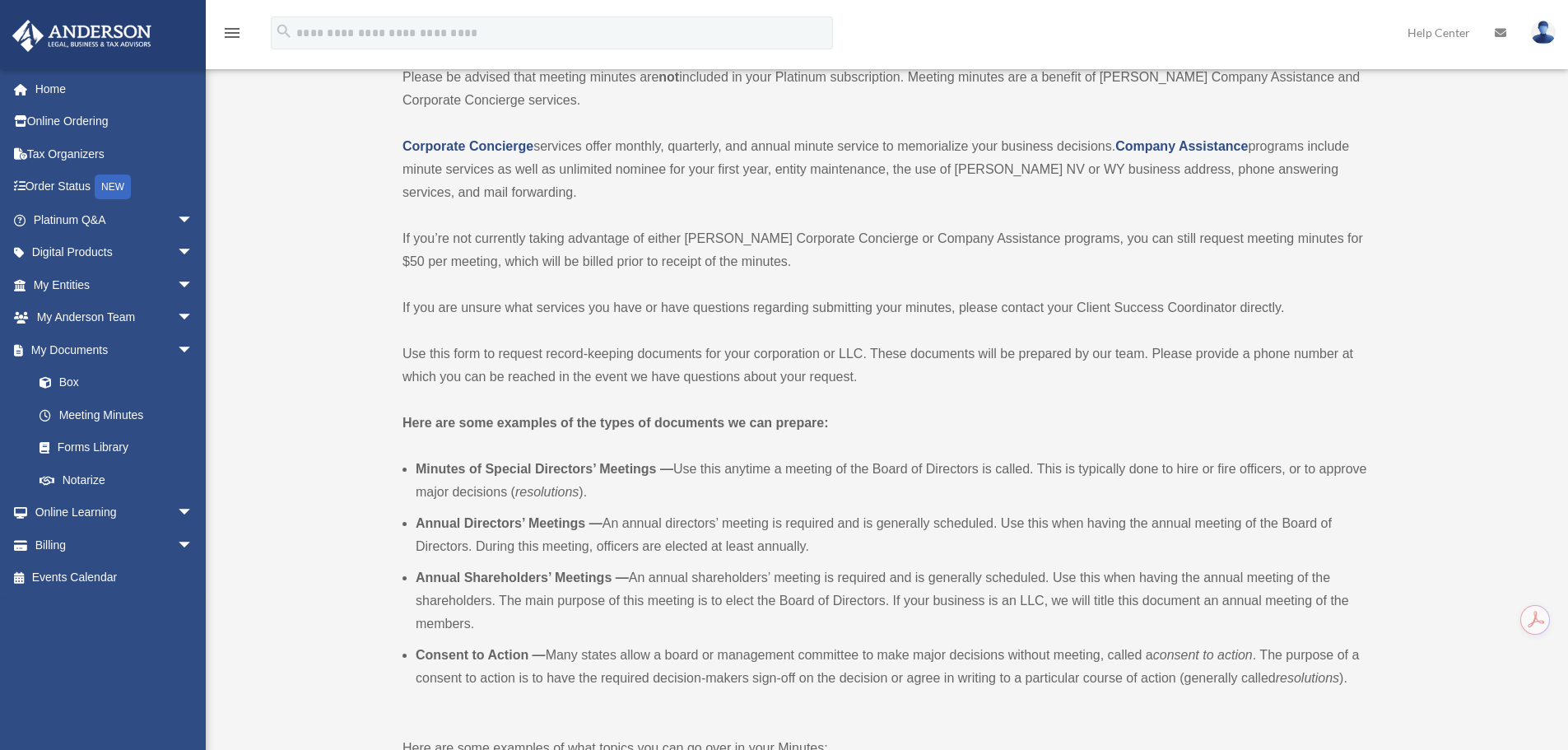
click at [597, 420] on strong "Here are some examples of the types of documents we can prepare:" at bounding box center [616, 422] width 427 height 14
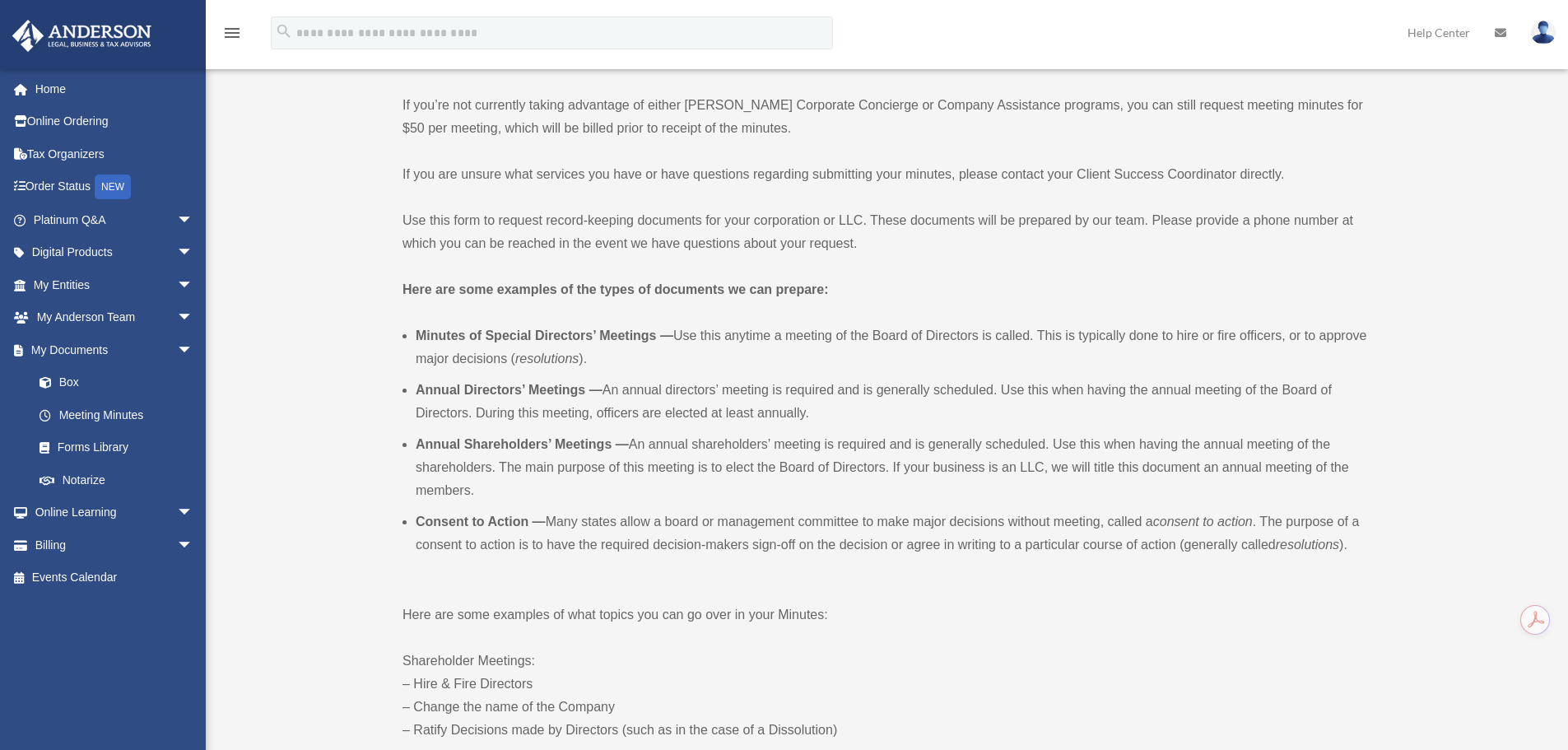
scroll to position [329, 0]
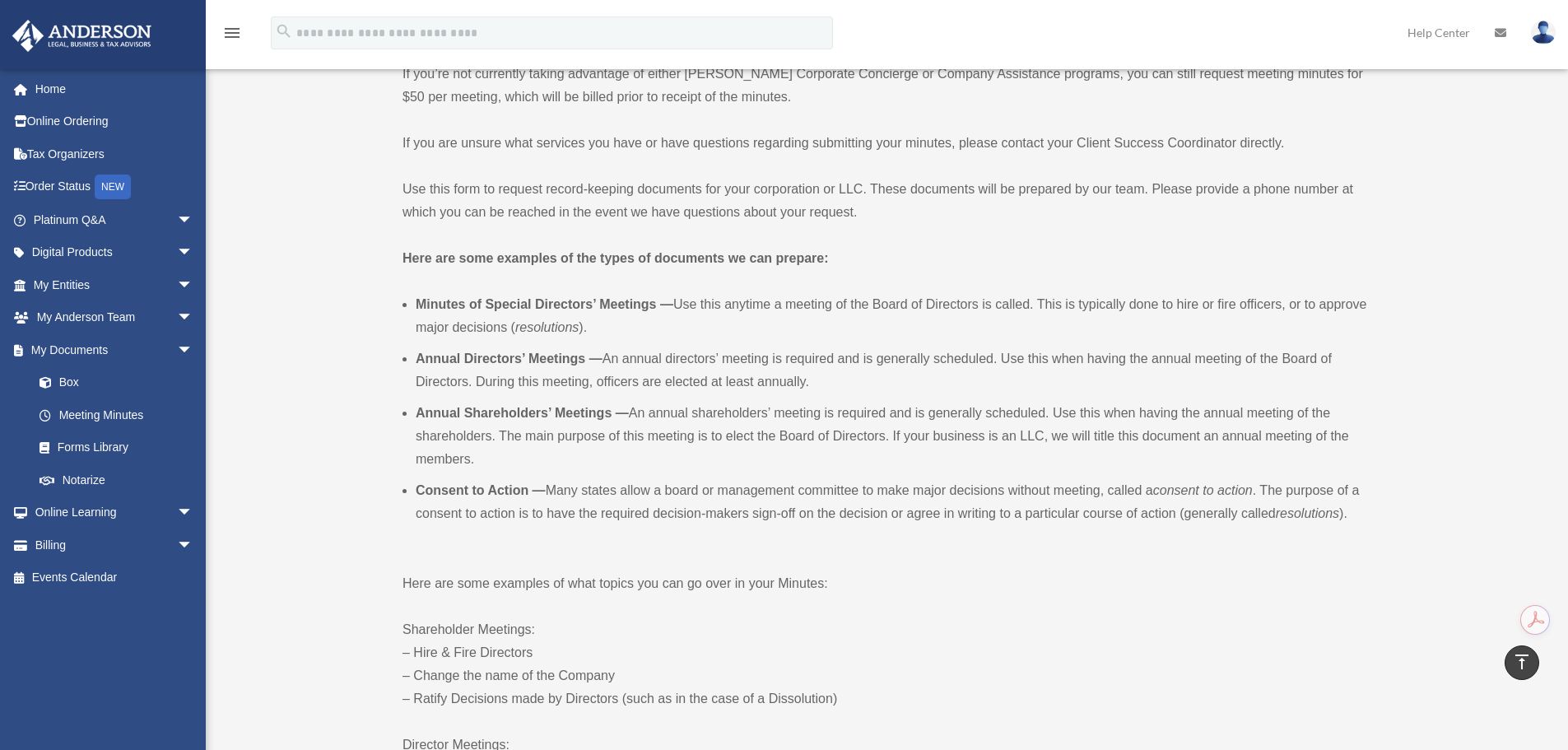
click at [688, 303] on li "Minutes of Special Directors’ Meetings — Use this anytime a meeting of the Boar…" at bounding box center [891, 316] width 952 height 46
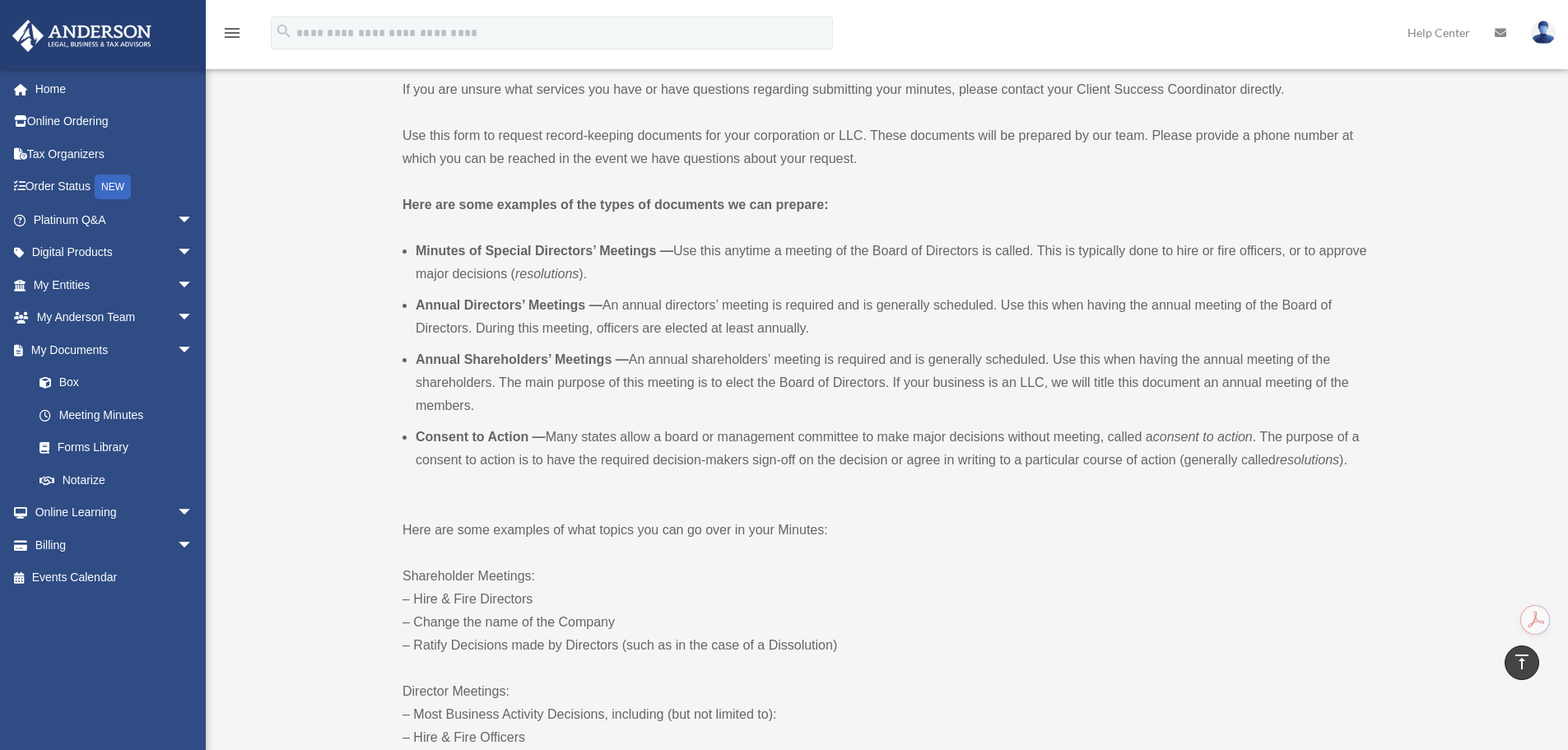
scroll to position [411, 0]
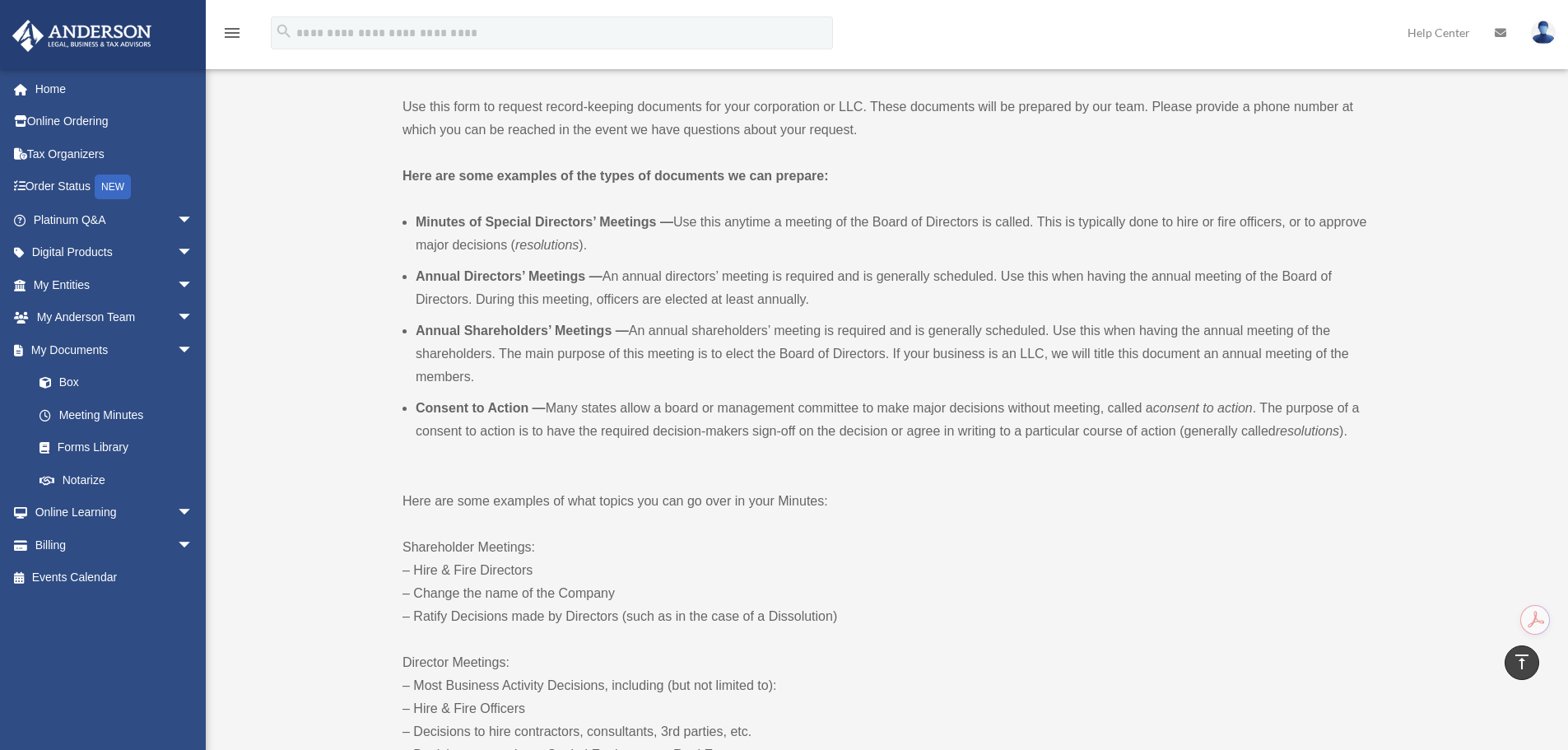
click at [686, 225] on li "Minutes of Special Directors’ Meetings — Use this anytime a meeting of the Boar…" at bounding box center [891, 233] width 952 height 46
click at [1046, 221] on li "Minutes of Special Directors’ Meetings — Use this anytime a meeting of the Boar…" at bounding box center [891, 233] width 952 height 46
click at [1316, 218] on li "Minutes of Special Directors’ Meetings — Use this anytime a meeting of the Boar…" at bounding box center [891, 233] width 952 height 46
click at [658, 249] on li "Minutes of Special Directors’ Meetings — Use this anytime a meeting of the Boar…" at bounding box center [891, 233] width 952 height 46
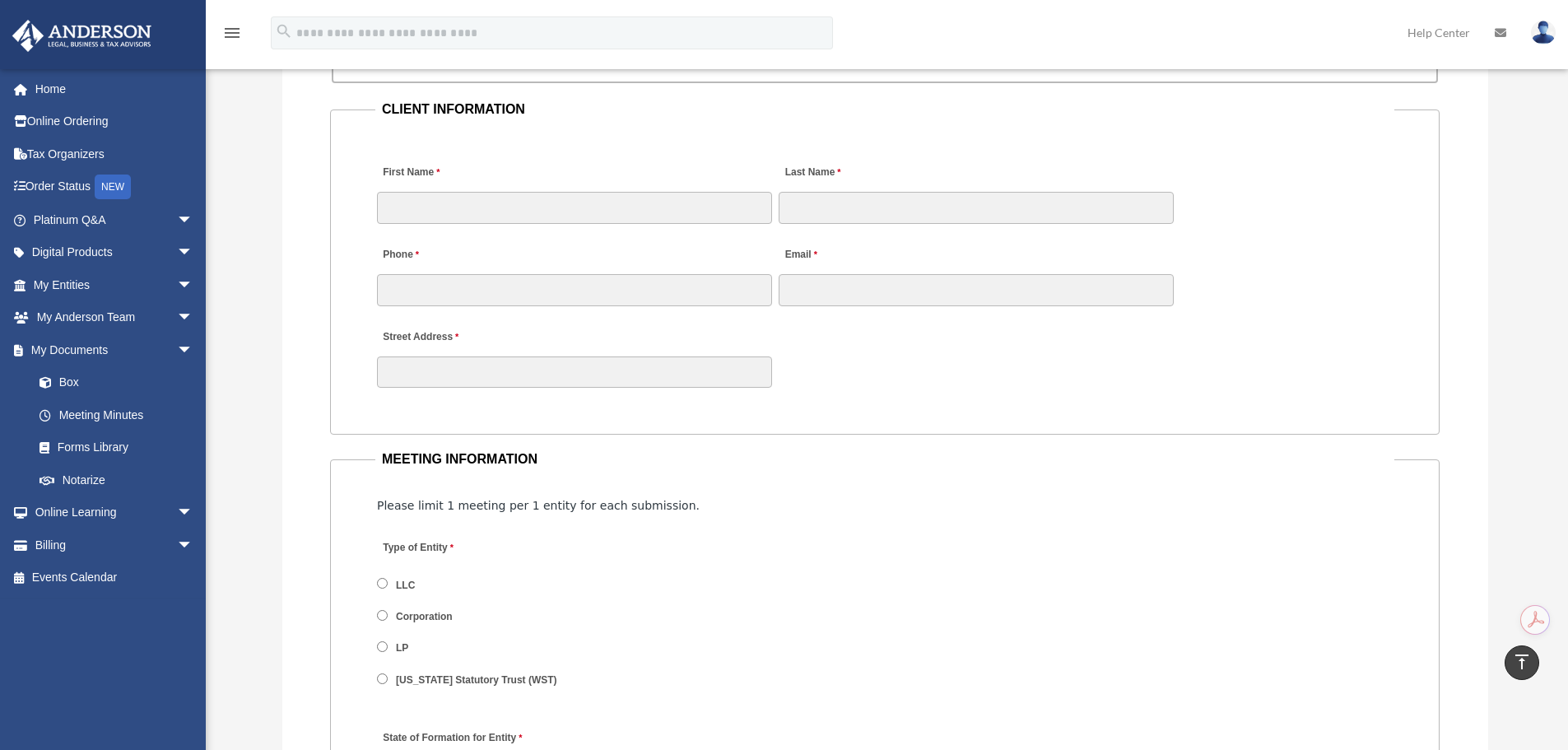
scroll to position [1646, 0]
click at [178, 251] on span "arrow_drop_down" at bounding box center [193, 253] width 33 height 33
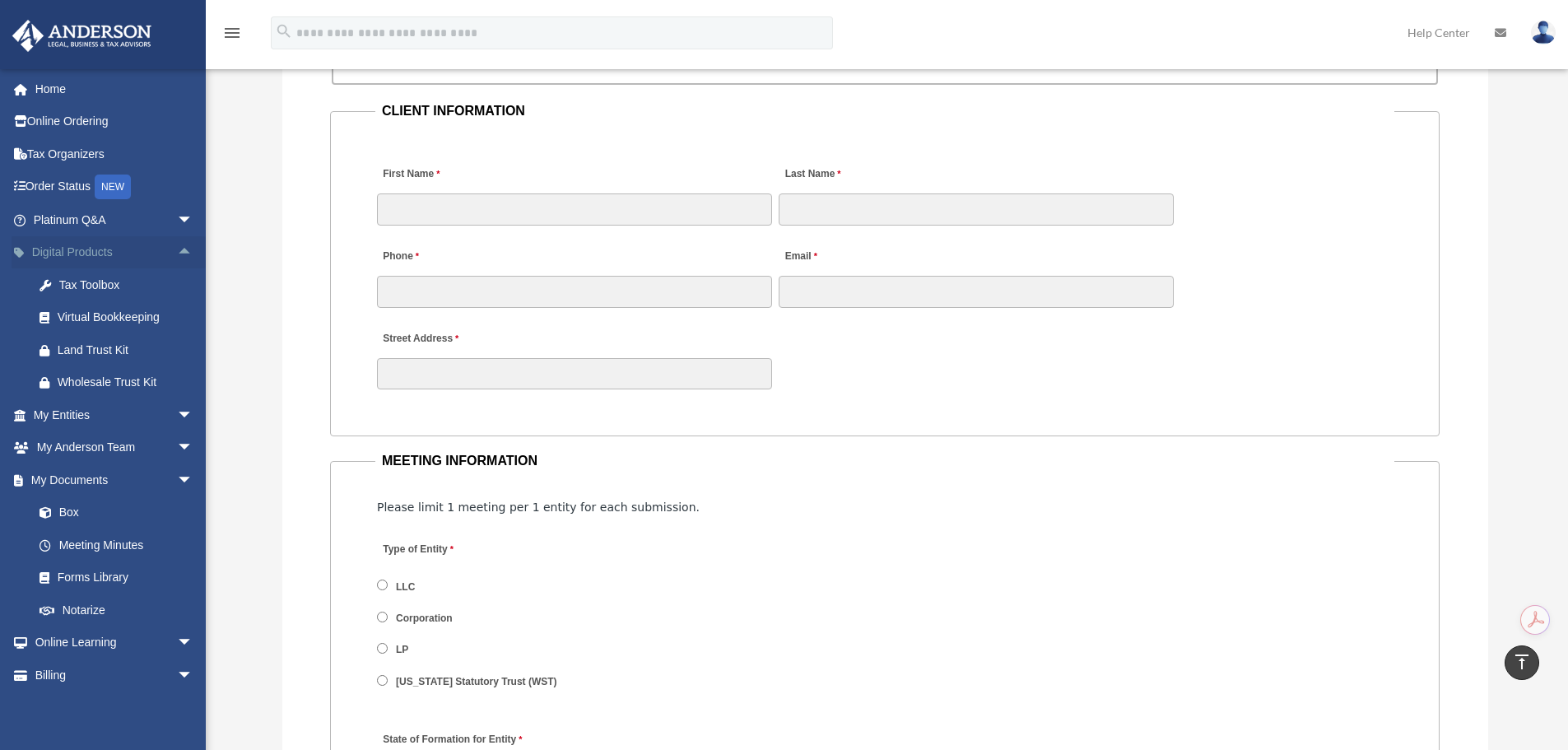
click at [178, 251] on span "arrow_drop_up" at bounding box center [193, 253] width 33 height 33
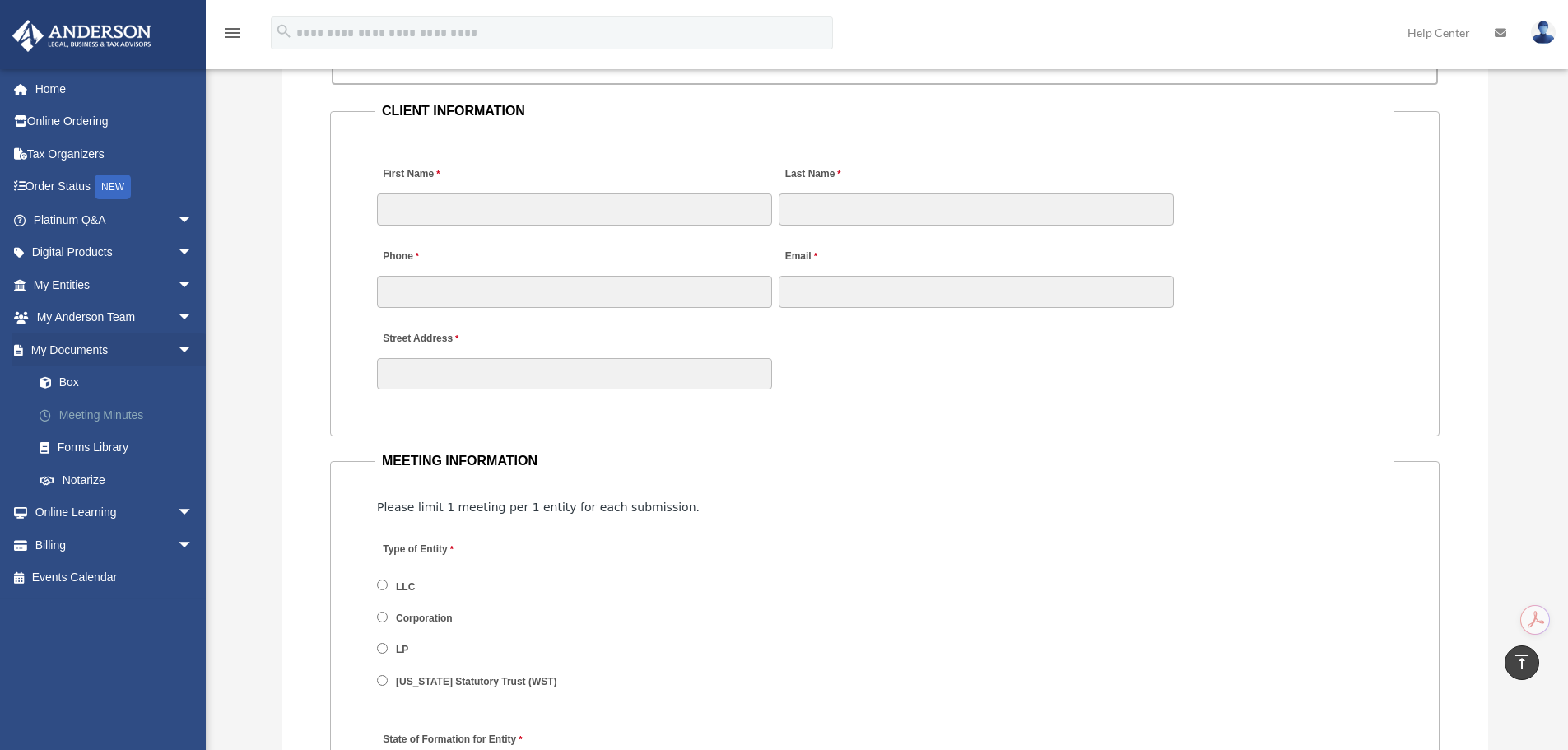
click at [129, 411] on link "Meeting Minutes" at bounding box center [121, 414] width 195 height 33
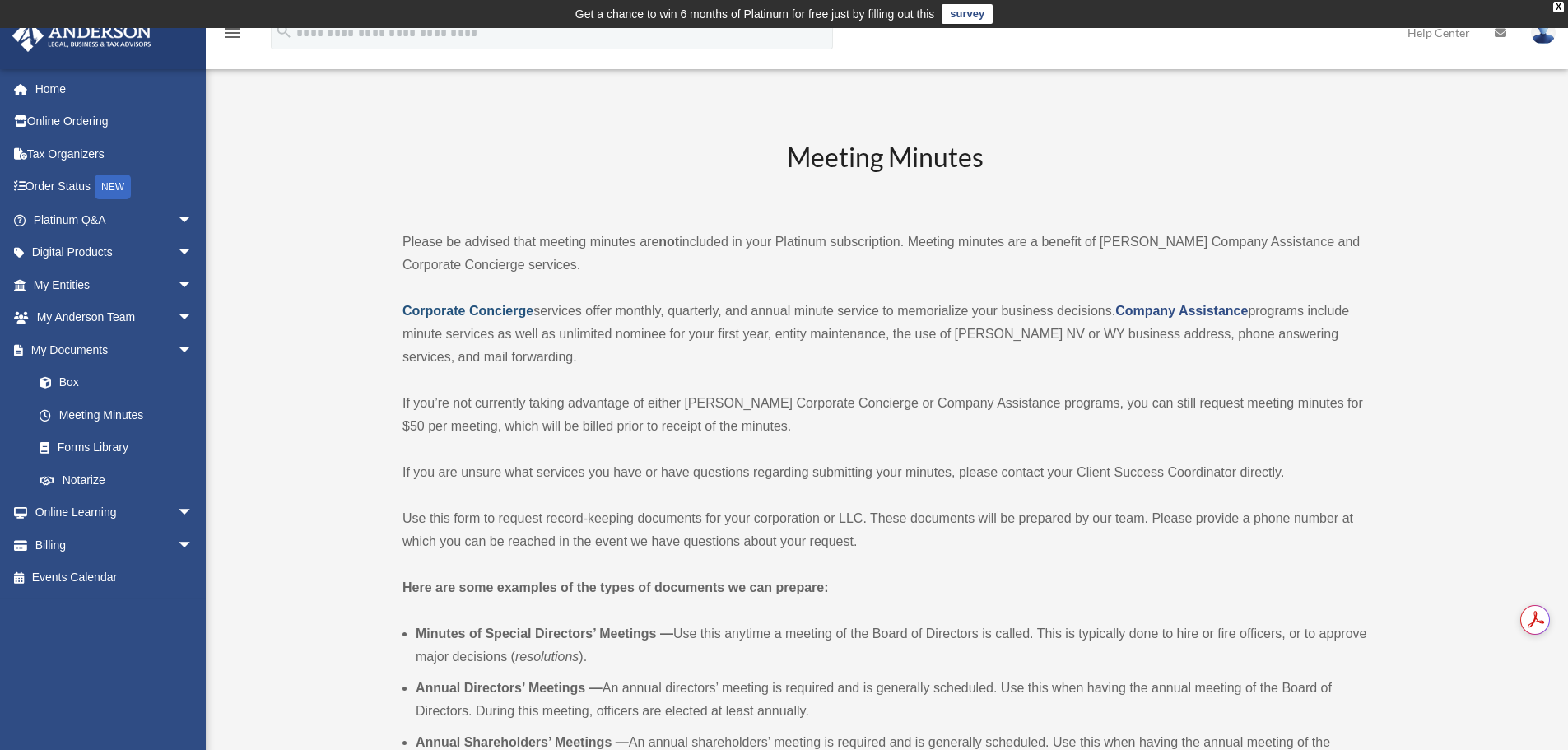
click at [482, 304] on strong "Corporate Concierge" at bounding box center [468, 310] width 131 height 14
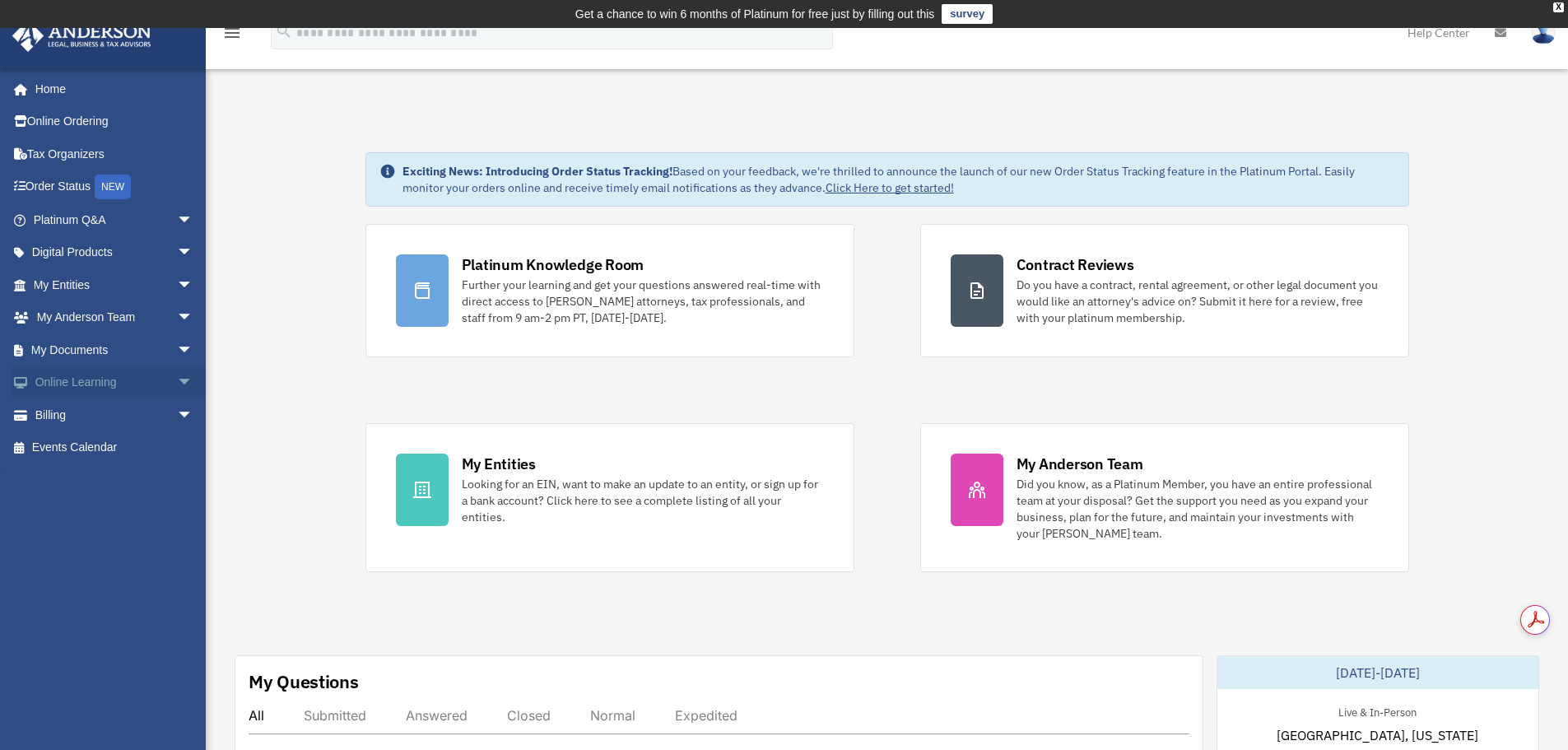
click at [177, 382] on span "arrow_drop_down" at bounding box center [193, 383] width 33 height 33
click at [98, 420] on link "Courses" at bounding box center [121, 414] width 195 height 33
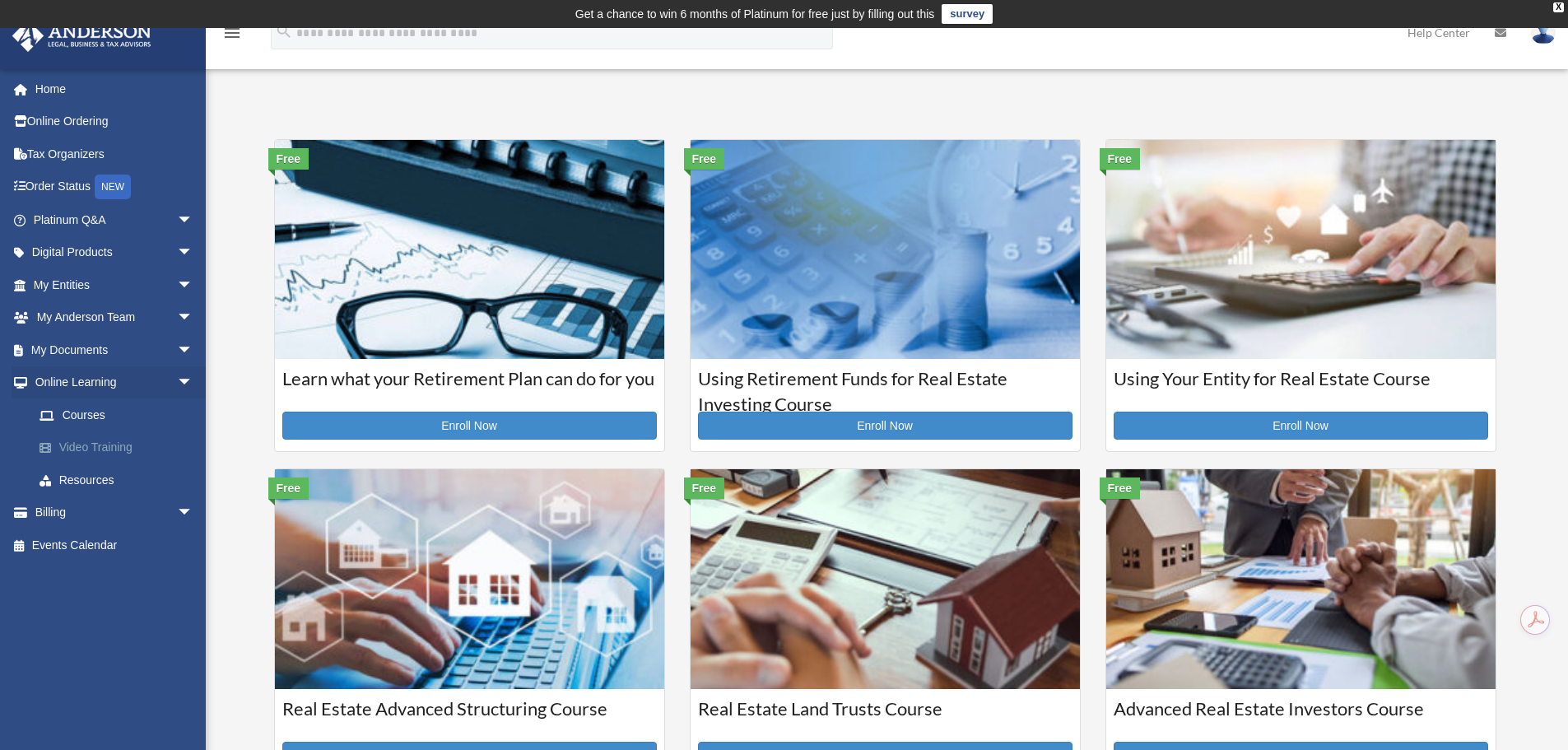
click at [108, 441] on link "Video Training" at bounding box center [121, 448] width 195 height 33
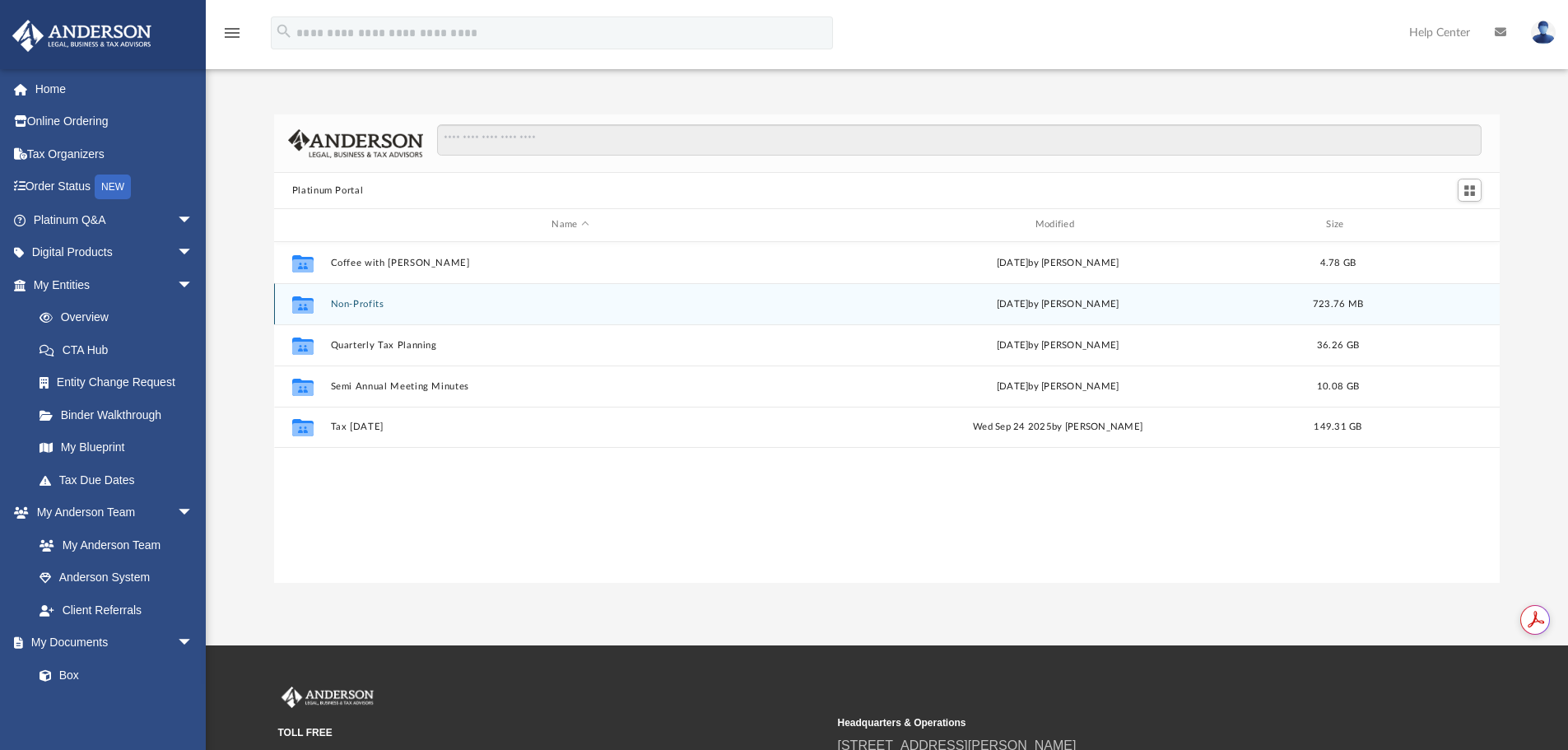
scroll to position [363, 1213]
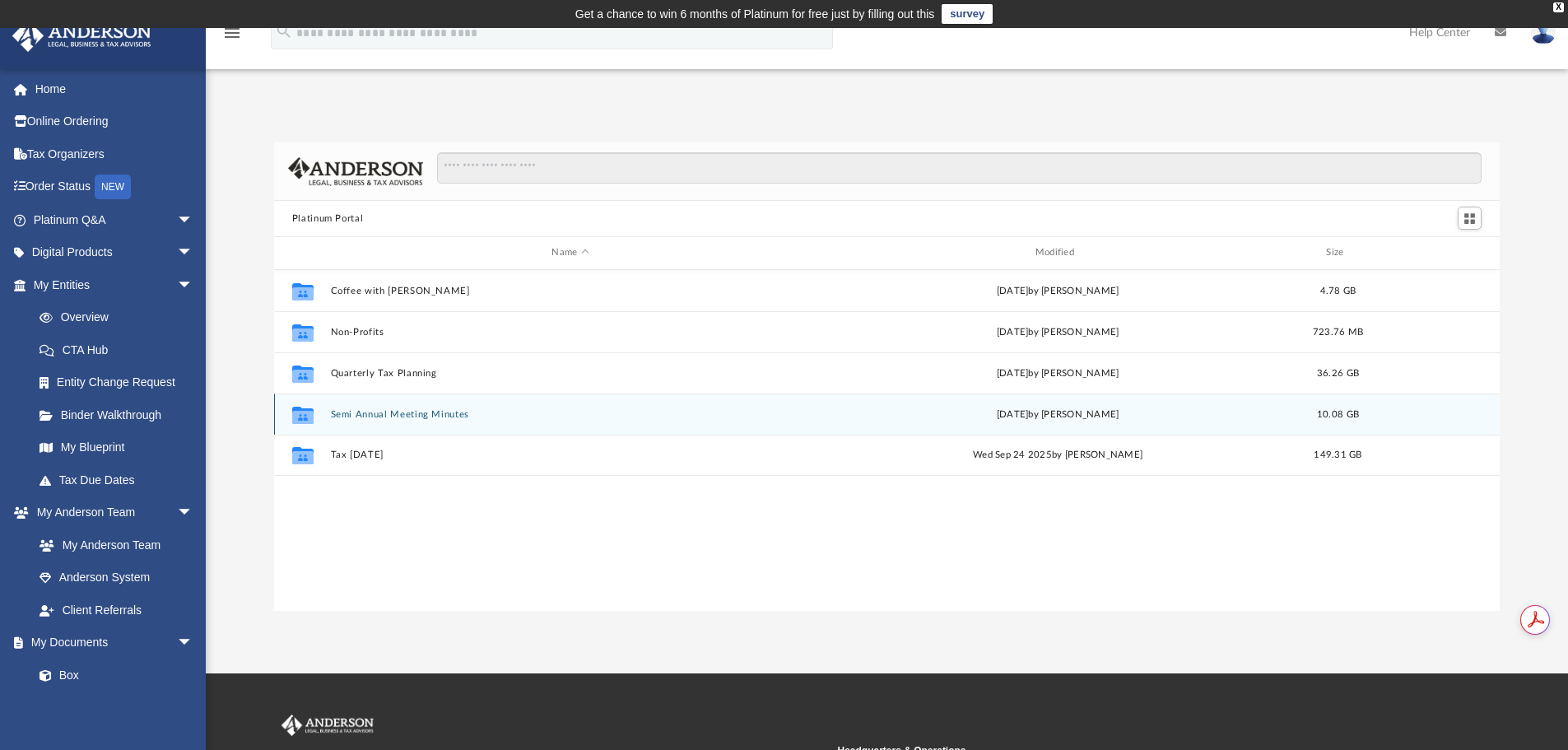
click at [380, 411] on button "Semi Annual Meeting Minutes" at bounding box center [570, 414] width 480 height 11
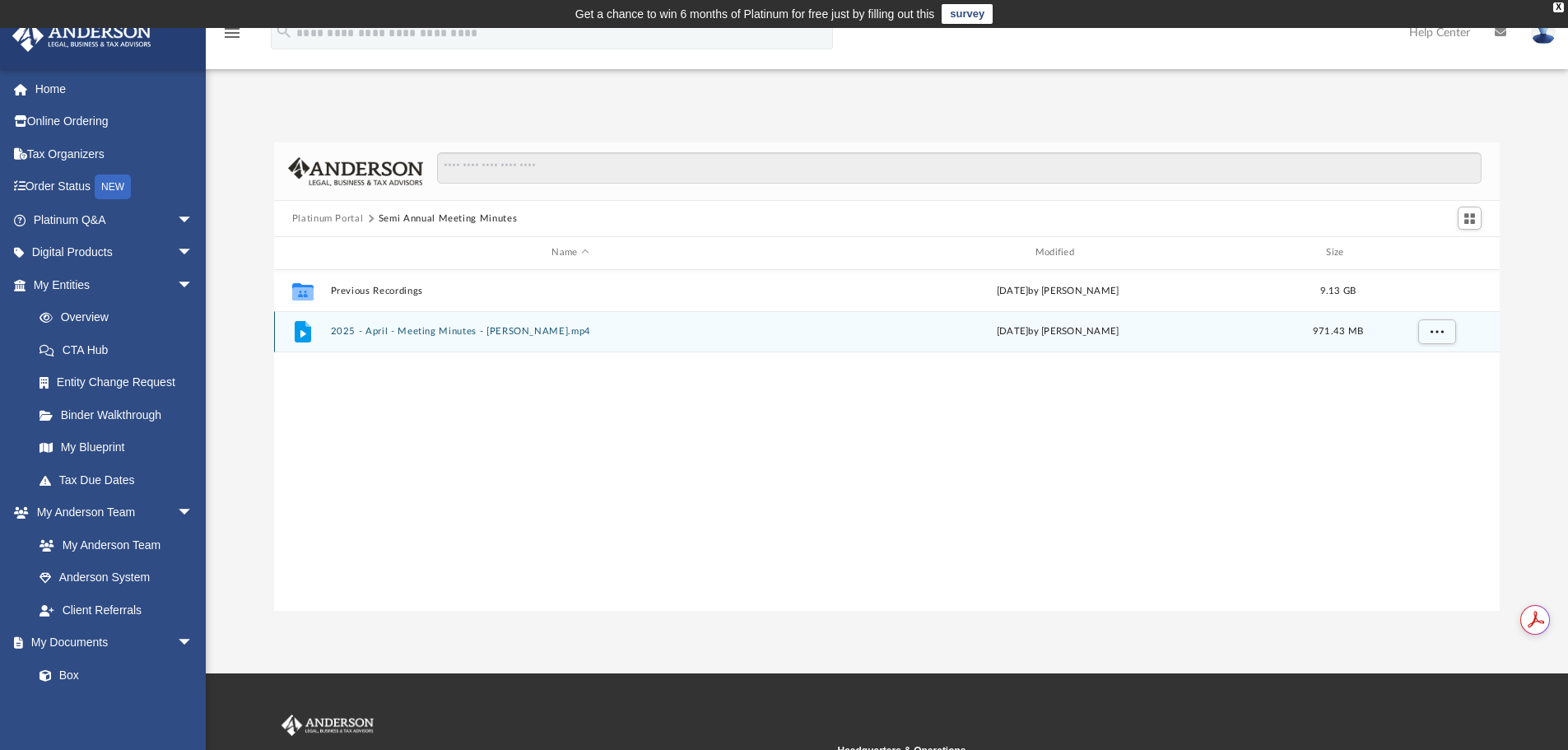
click at [420, 331] on button "2025 - April - Meeting Minutes - EJ McCaffrey.mp4" at bounding box center [570, 331] width 480 height 11
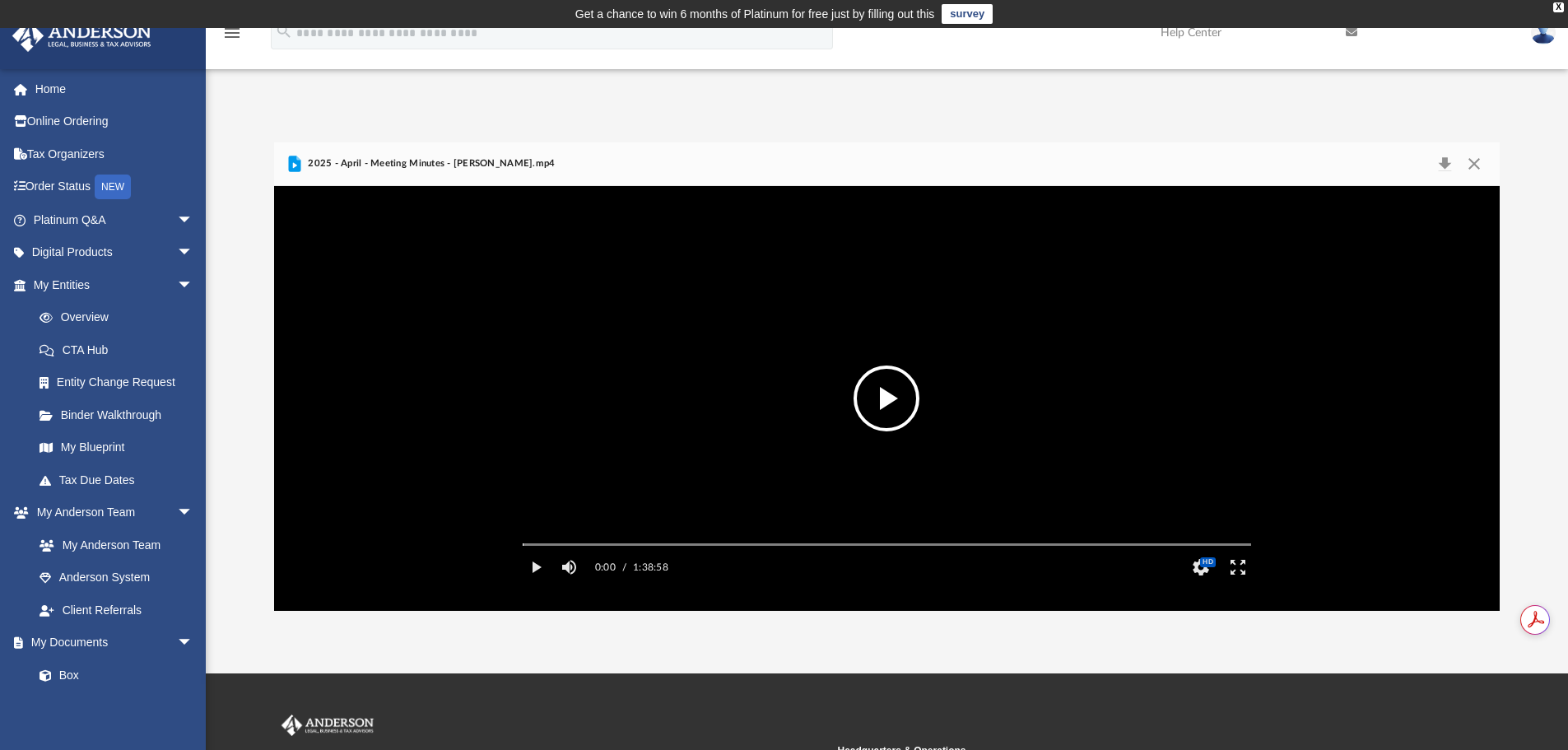
click at [904, 402] on button "File preview" at bounding box center [886, 398] width 66 height 66
click at [1441, 161] on button "Download" at bounding box center [1444, 164] width 30 height 23
click at [745, 399] on video "File preview" at bounding box center [887, 398] width 755 height 378
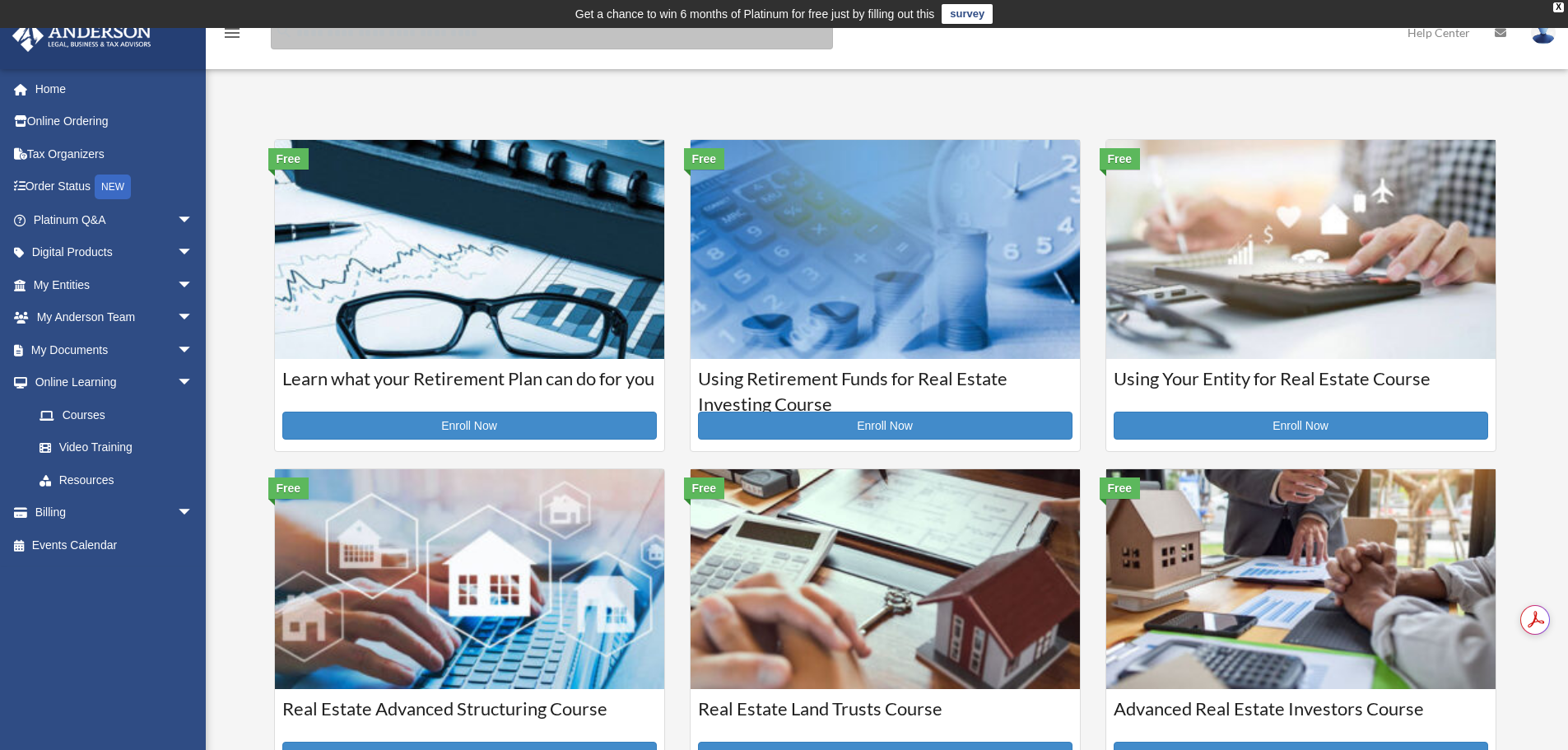
click at [455, 35] on input "search" at bounding box center [552, 33] width 563 height 33
type input "**********"
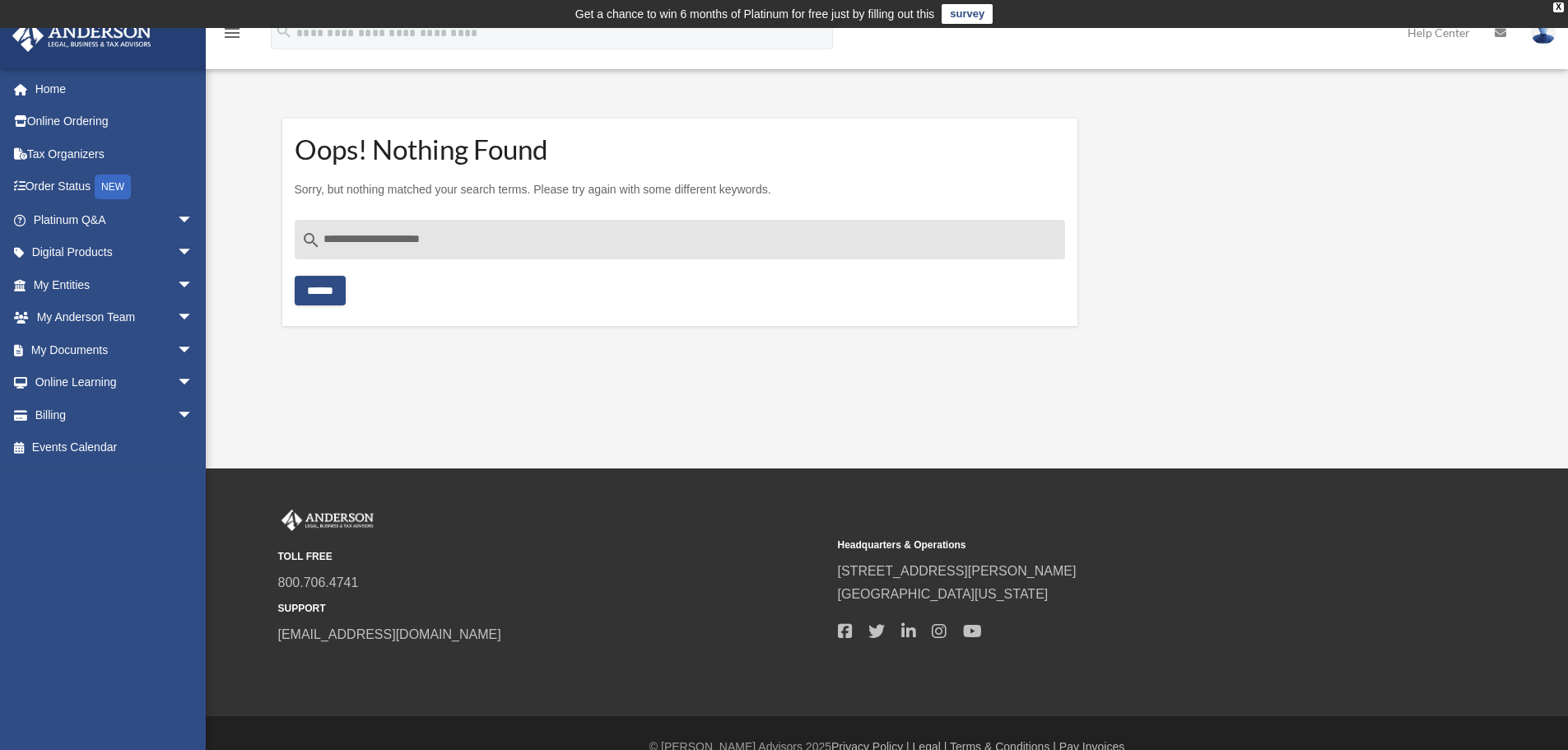
click at [477, 232] on input "**********" at bounding box center [680, 239] width 771 height 39
type input "**********"
click at [295, 276] on input "******" at bounding box center [320, 290] width 51 height 30
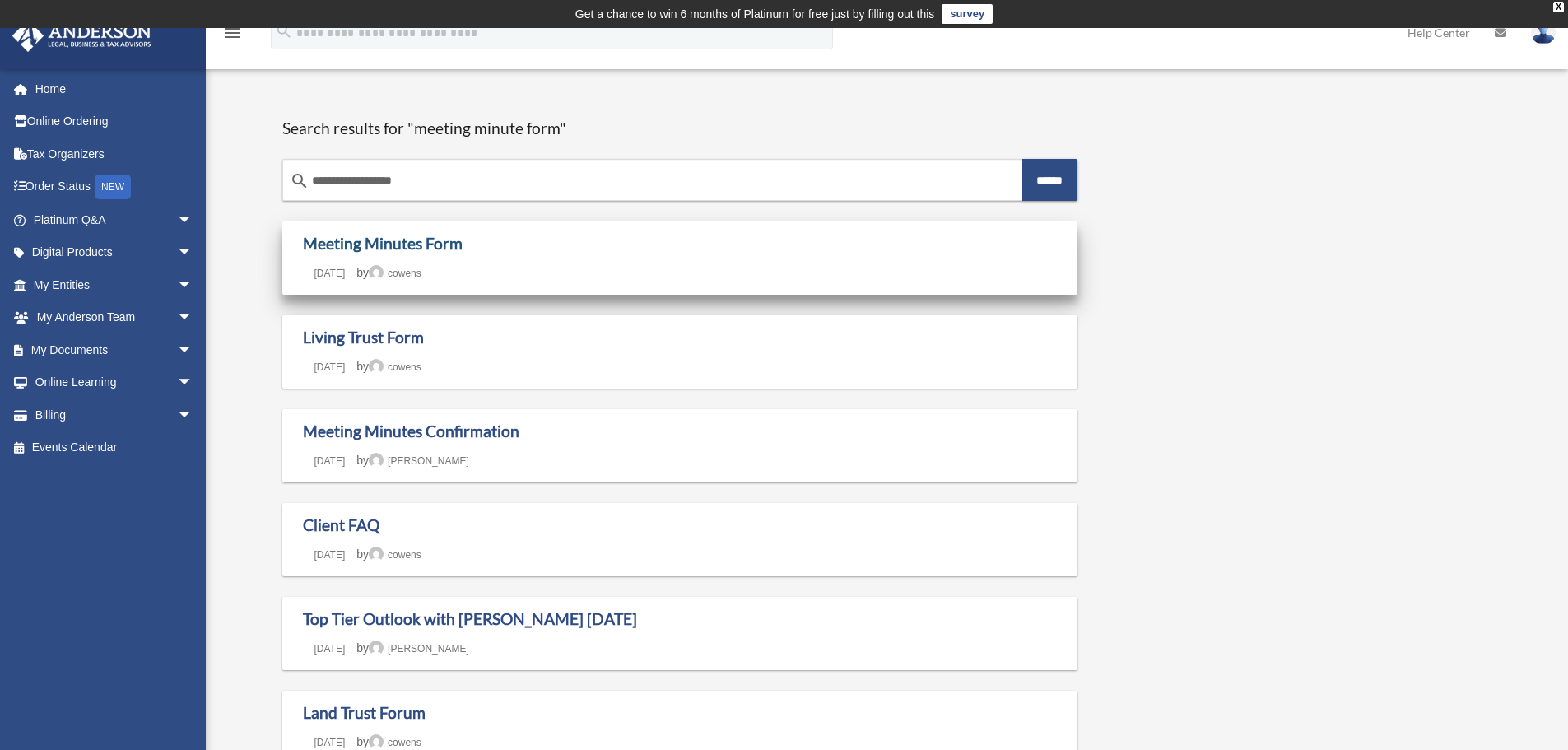
click at [418, 244] on link "Meeting Minutes Form" at bounding box center [383, 243] width 160 height 19
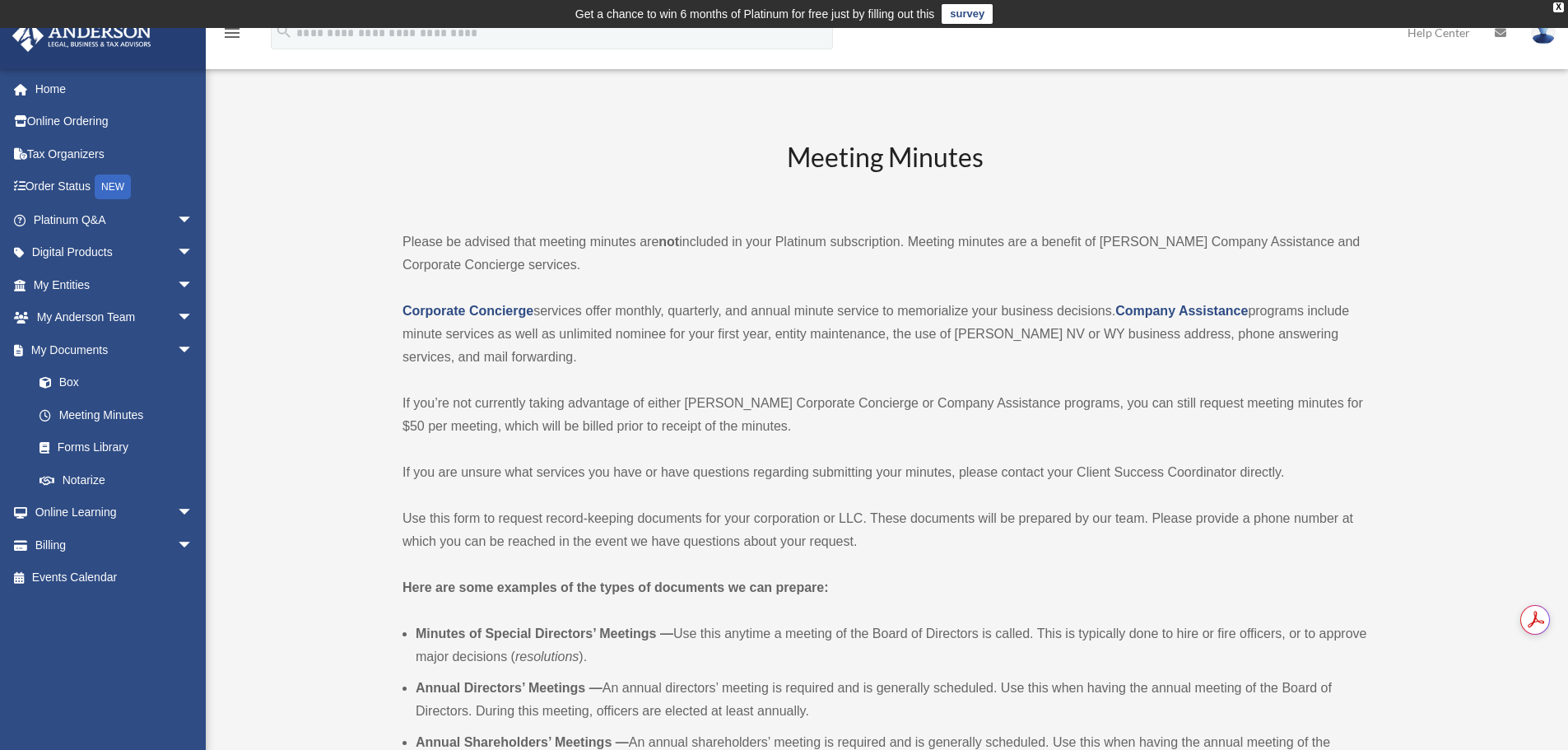
click at [983, 404] on p "If you’re not currently taking advantage of either [PERSON_NAME] Corporate Conc…" at bounding box center [885, 415] width 964 height 46
click at [1135, 401] on p "If you’re not currently taking advantage of either [PERSON_NAME] Corporate Conc…" at bounding box center [885, 415] width 964 height 46
click at [1342, 398] on p "If you’re not currently taking advantage of either [PERSON_NAME] Corporate Conc…" at bounding box center [885, 415] width 964 height 46
click at [765, 424] on p "If you’re not currently taking advantage of either [PERSON_NAME] Corporate Conc…" at bounding box center [885, 415] width 964 height 46
click at [177, 224] on span "arrow_drop_down" at bounding box center [193, 220] width 33 height 33
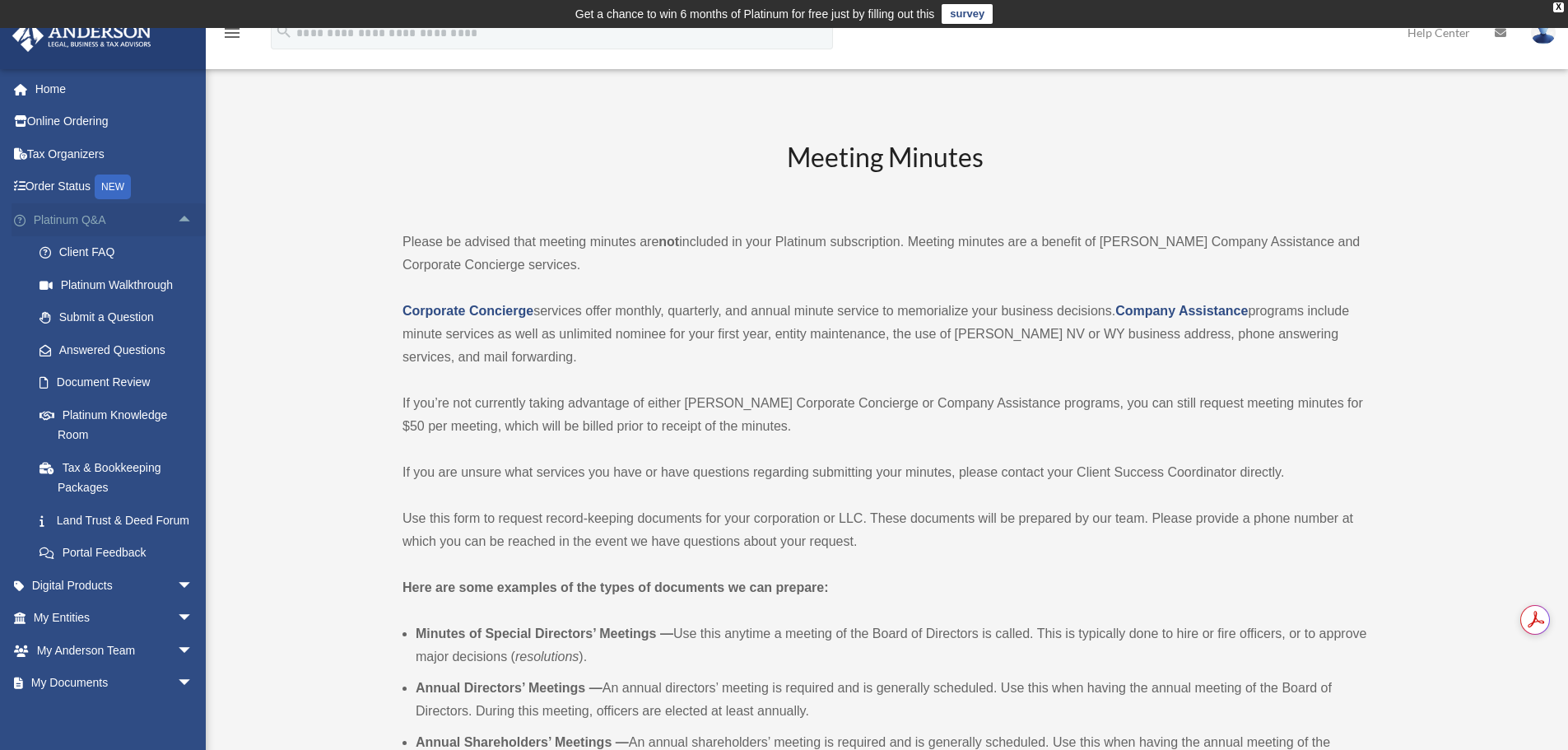
click at [177, 224] on span "arrow_drop_up" at bounding box center [193, 220] width 33 height 33
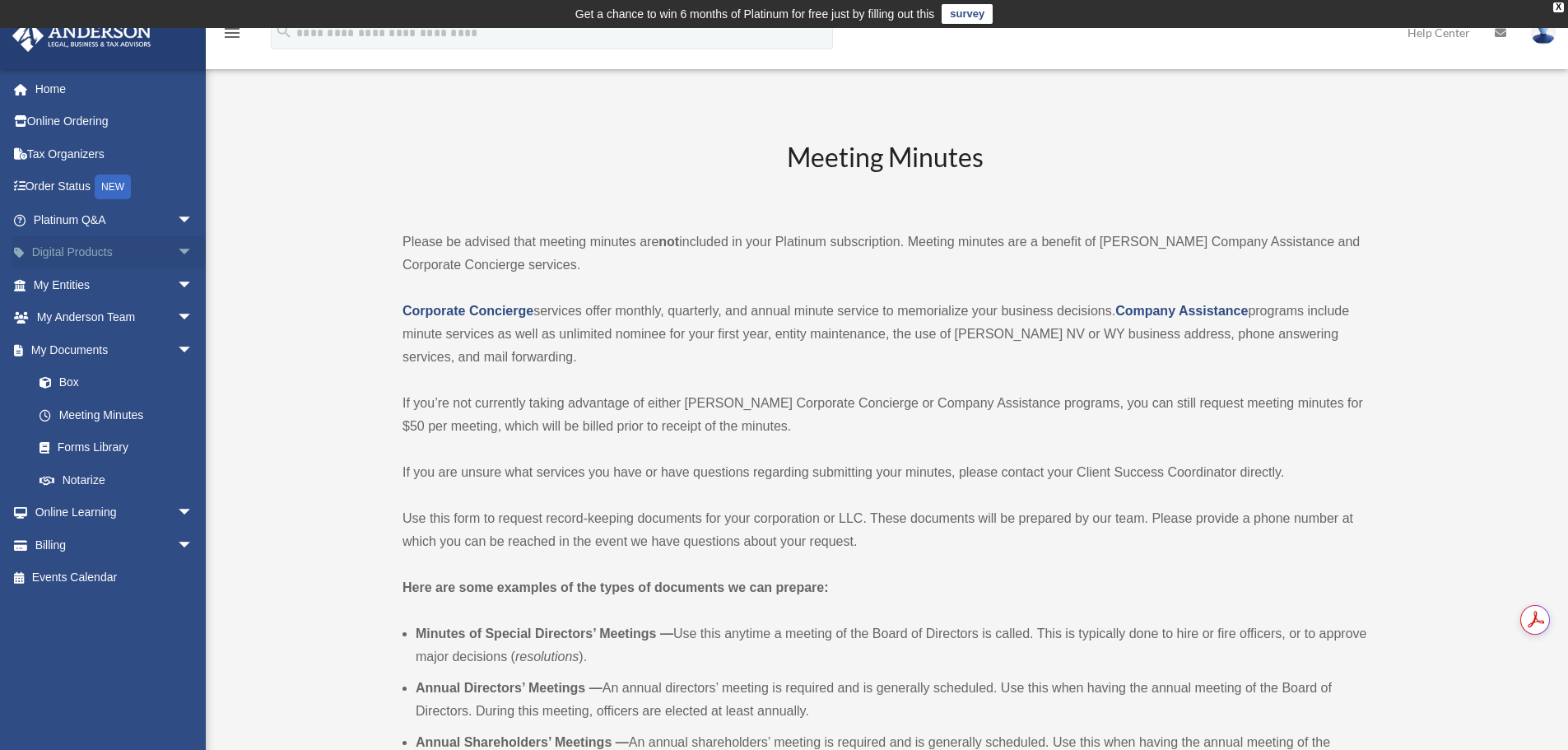
click at [177, 254] on span "arrow_drop_down" at bounding box center [193, 253] width 33 height 33
